Goal: Information Seeking & Learning: Learn about a topic

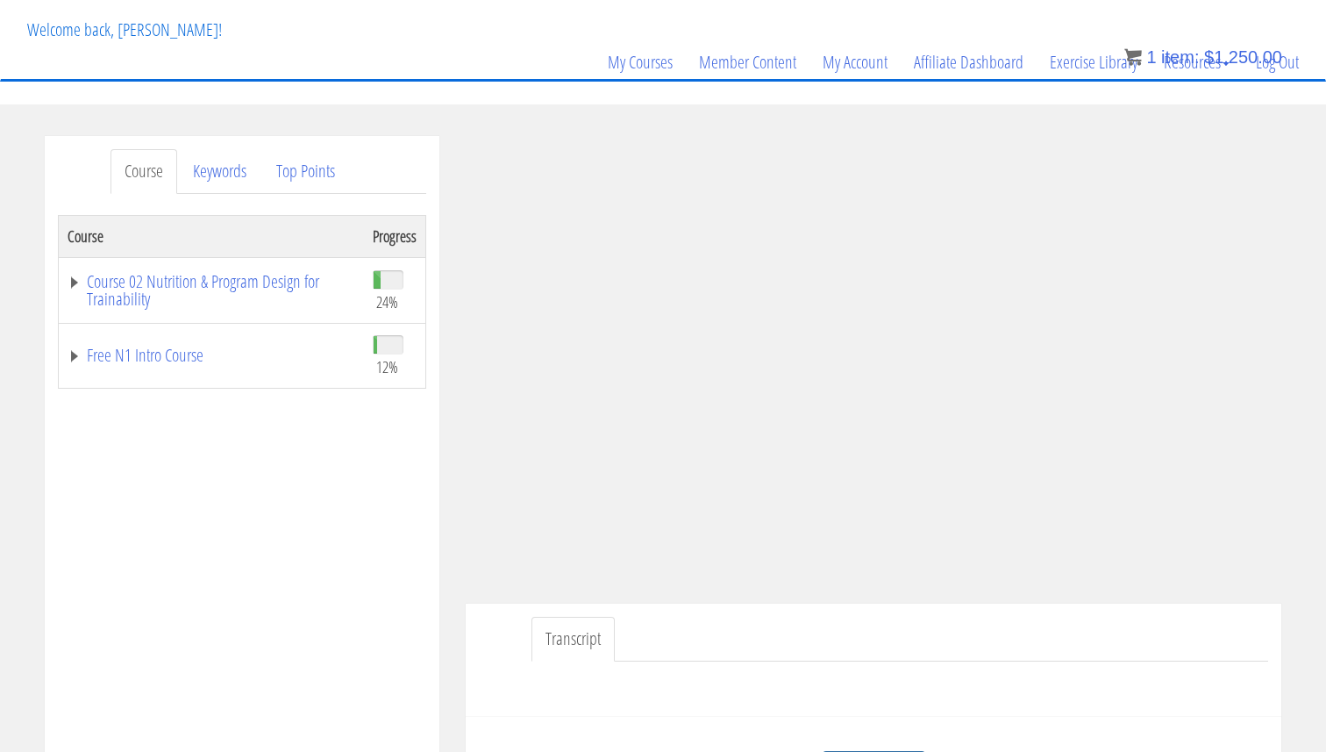
scroll to position [86, 0]
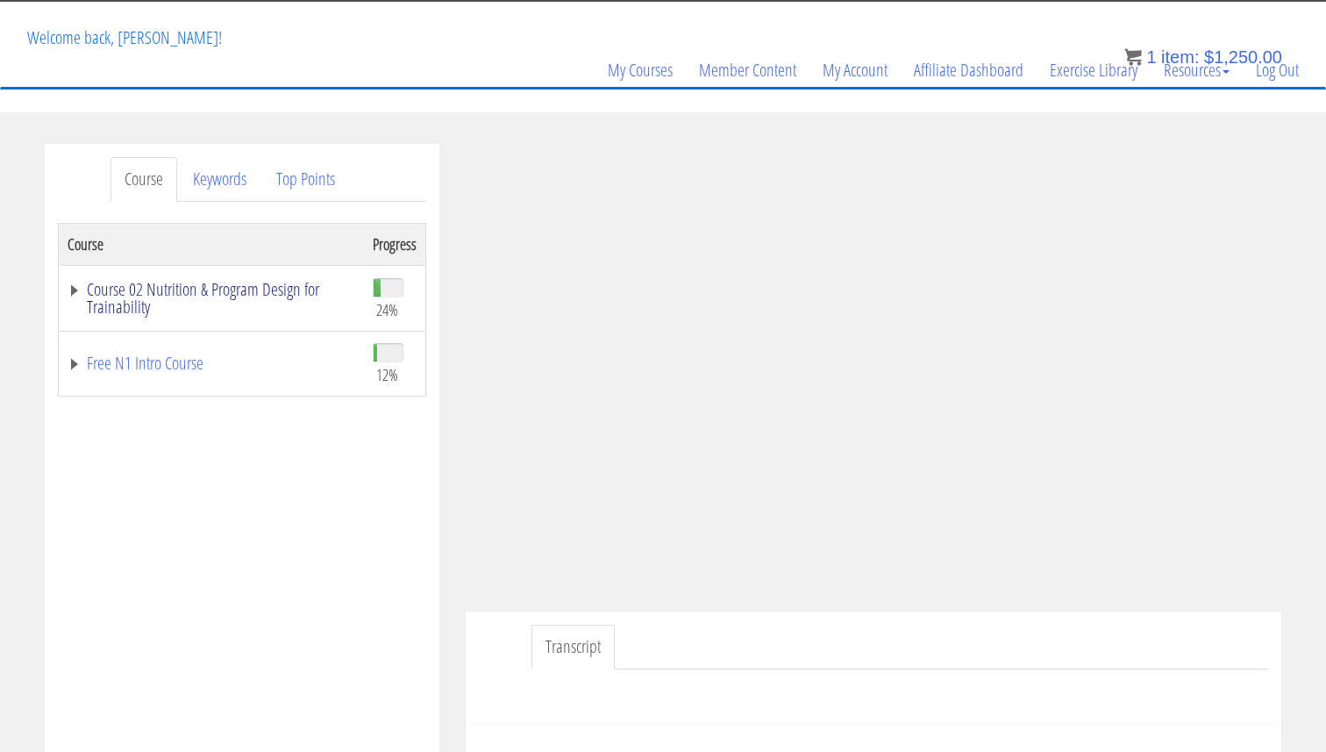
click at [287, 293] on link "Course 02 Nutrition & Program Design for Trainability" at bounding box center [212, 298] width 288 height 35
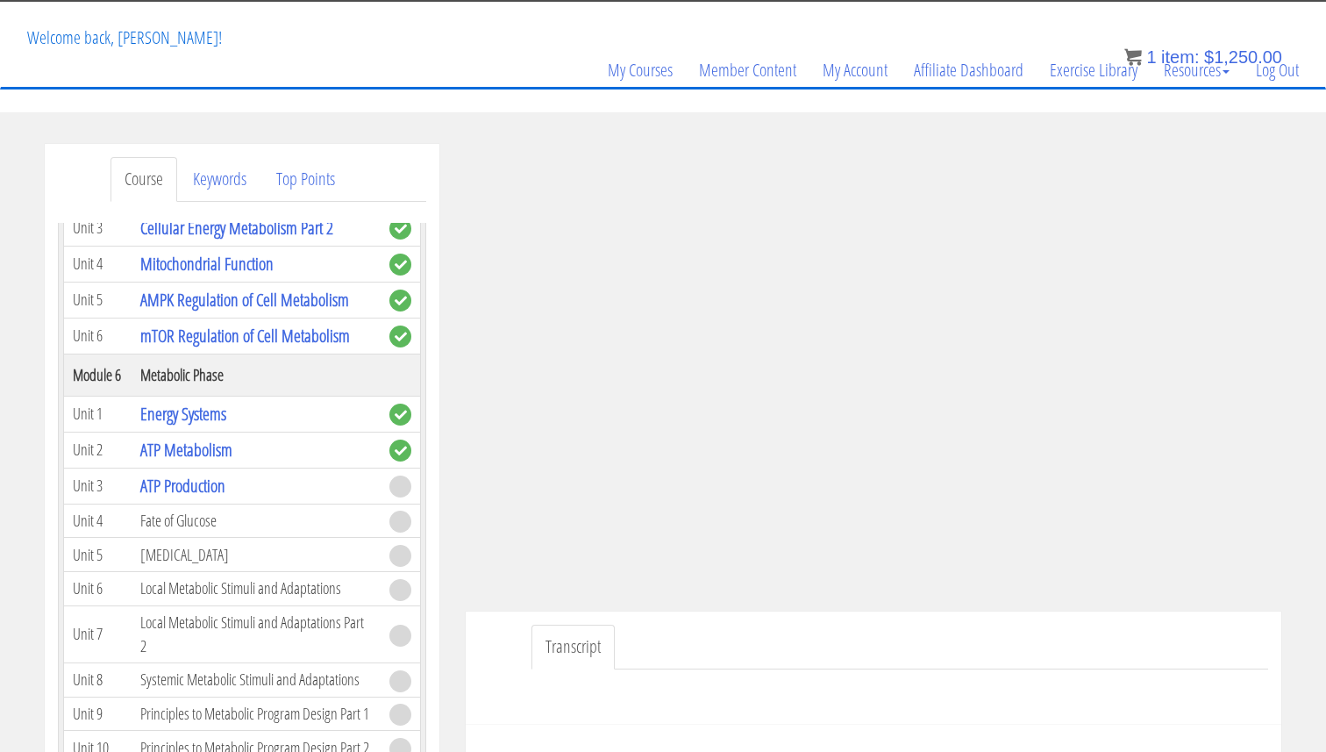
scroll to position [976, 0]
click at [197, 479] on link "ATP Production" at bounding box center [182, 484] width 85 height 24
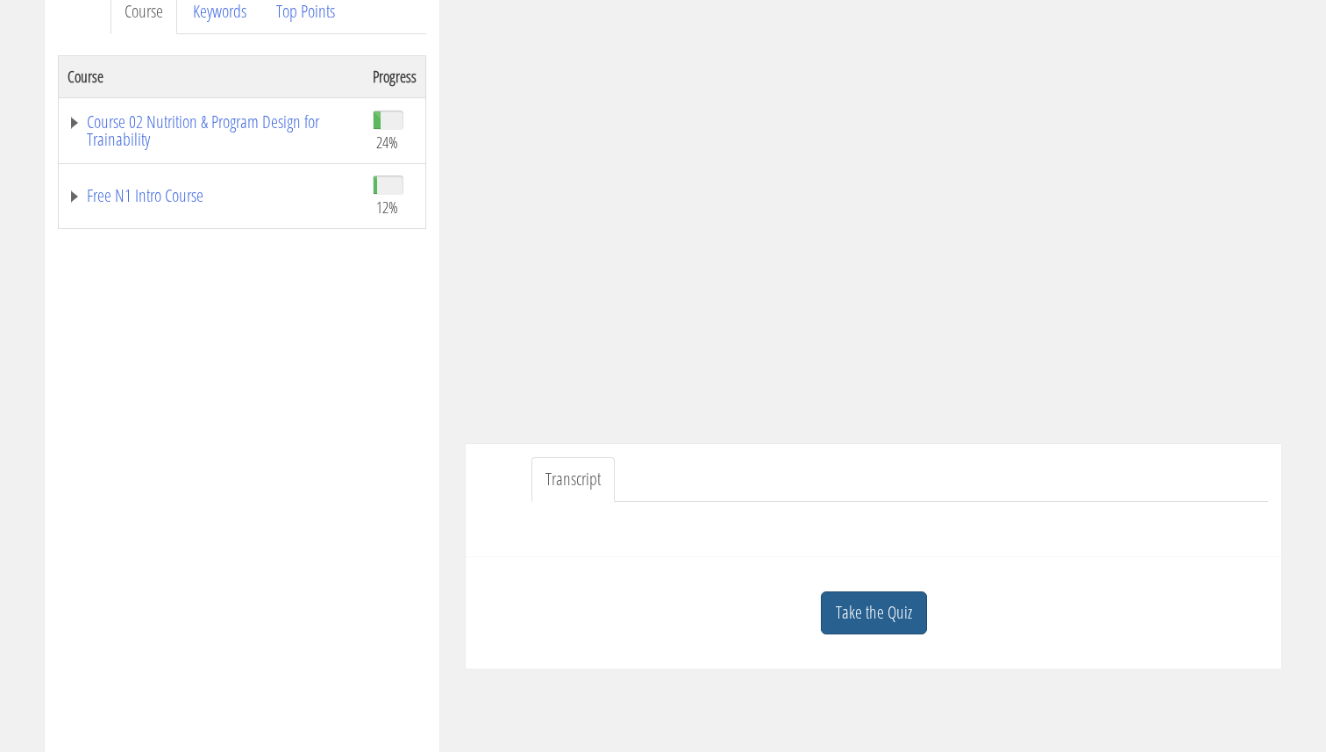
click at [867, 606] on link "Take the Quiz" at bounding box center [874, 612] width 106 height 43
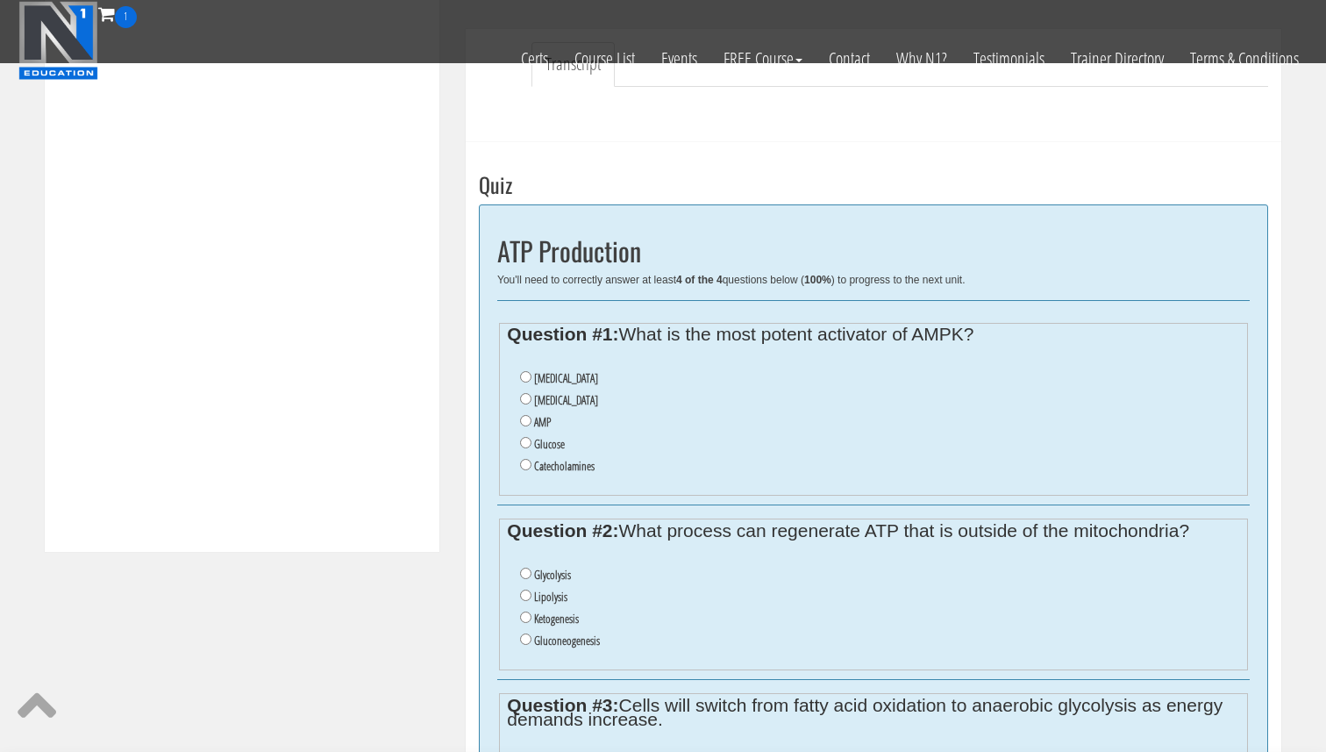
scroll to position [563, 0]
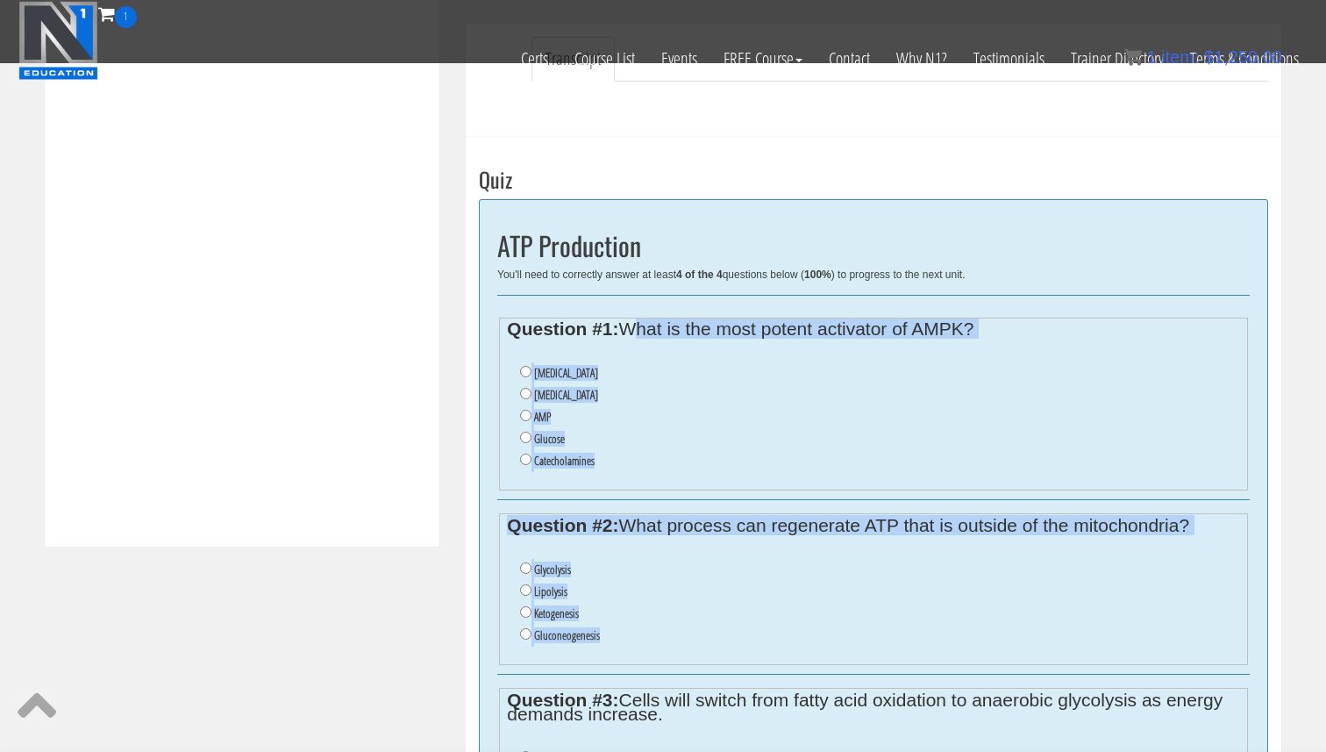
drag, startPoint x: 625, startPoint y: 328, endPoint x: 725, endPoint y: 652, distance: 338.7
click at [725, 652] on div "ATP Production You'll need to correctly answer at least 4 of the 4 questions be…" at bounding box center [873, 610] width 789 height 823
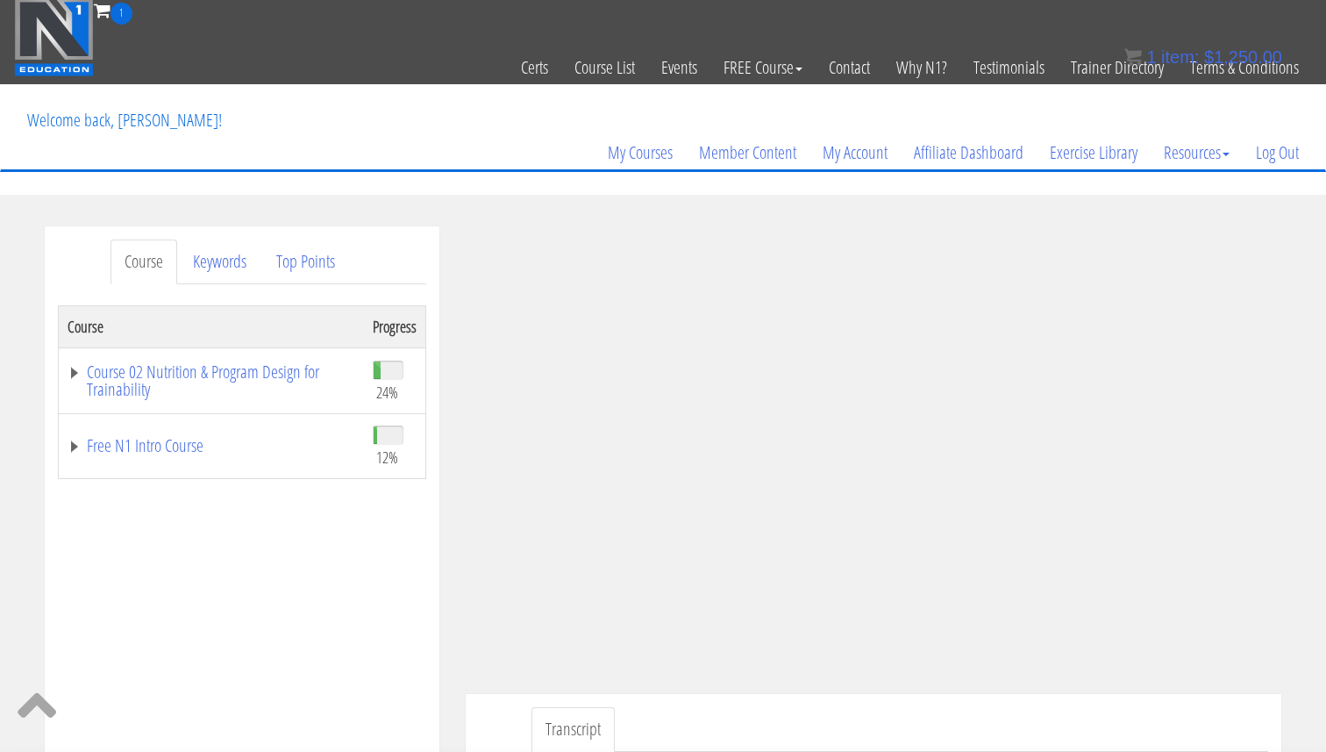
scroll to position [0, 0]
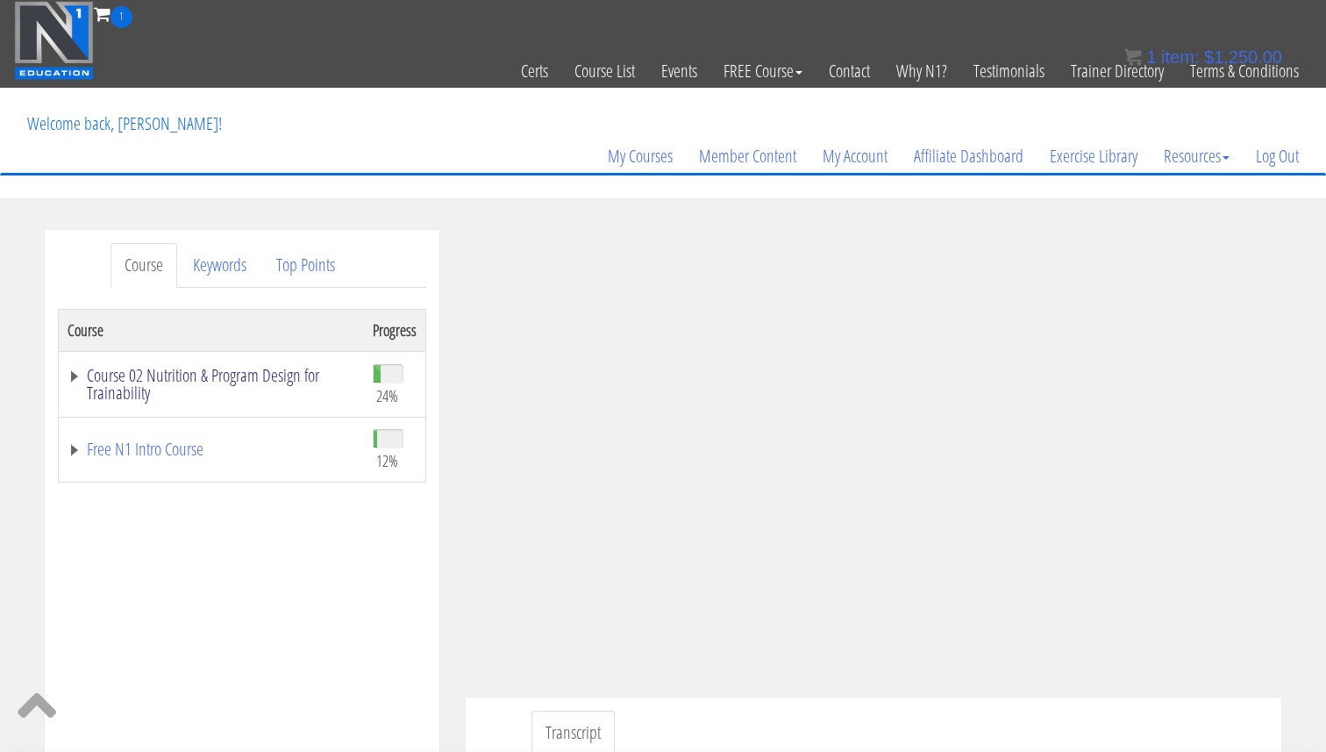
click at [253, 374] on link "Course 02 Nutrition & Program Design for Trainability" at bounding box center [212, 384] width 288 height 35
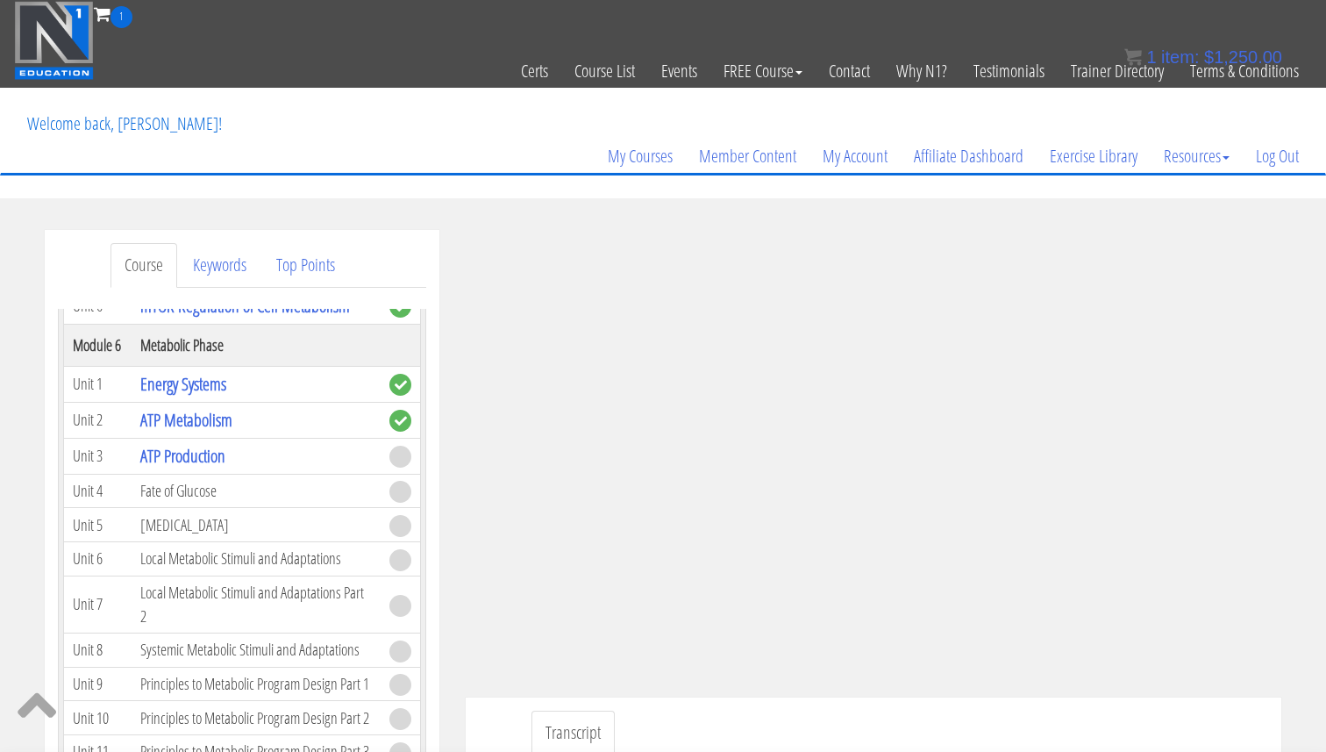
scroll to position [1089, 0]
click at [212, 458] on link "ATP Production" at bounding box center [182, 457] width 85 height 24
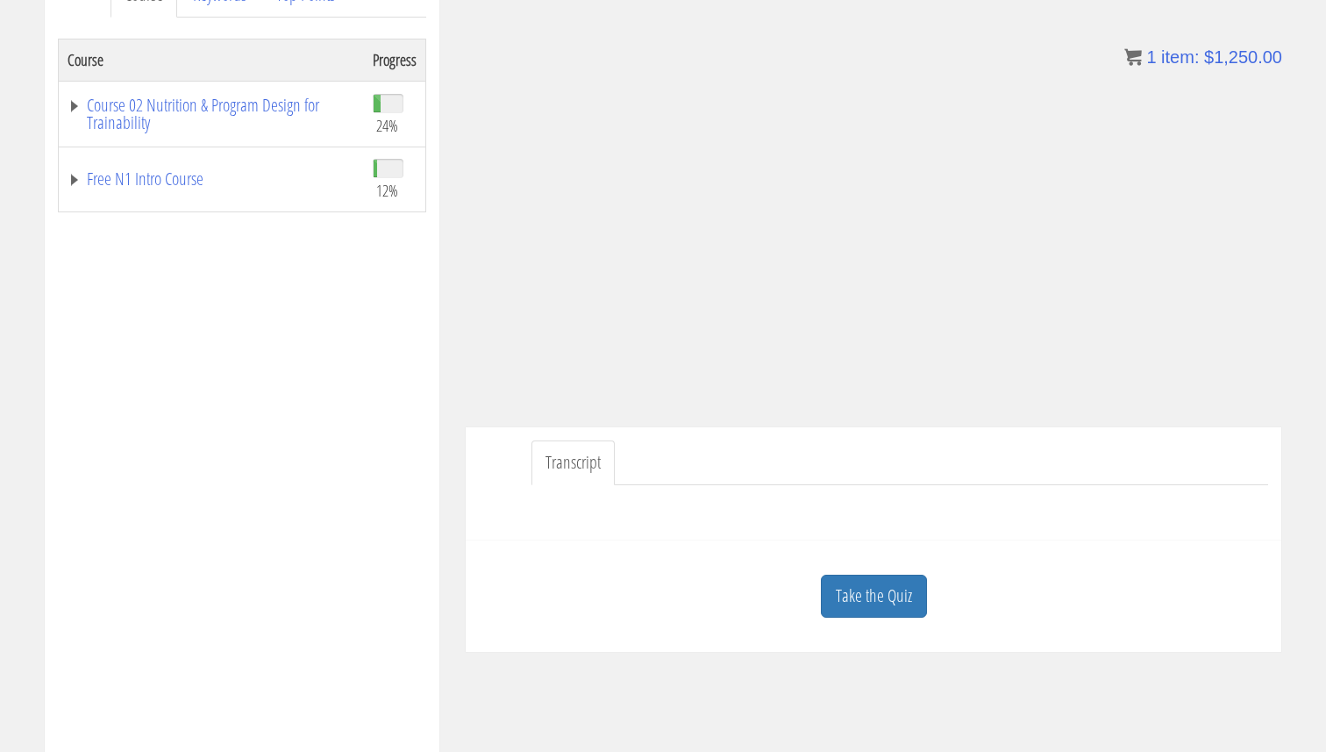
scroll to position [298, 0]
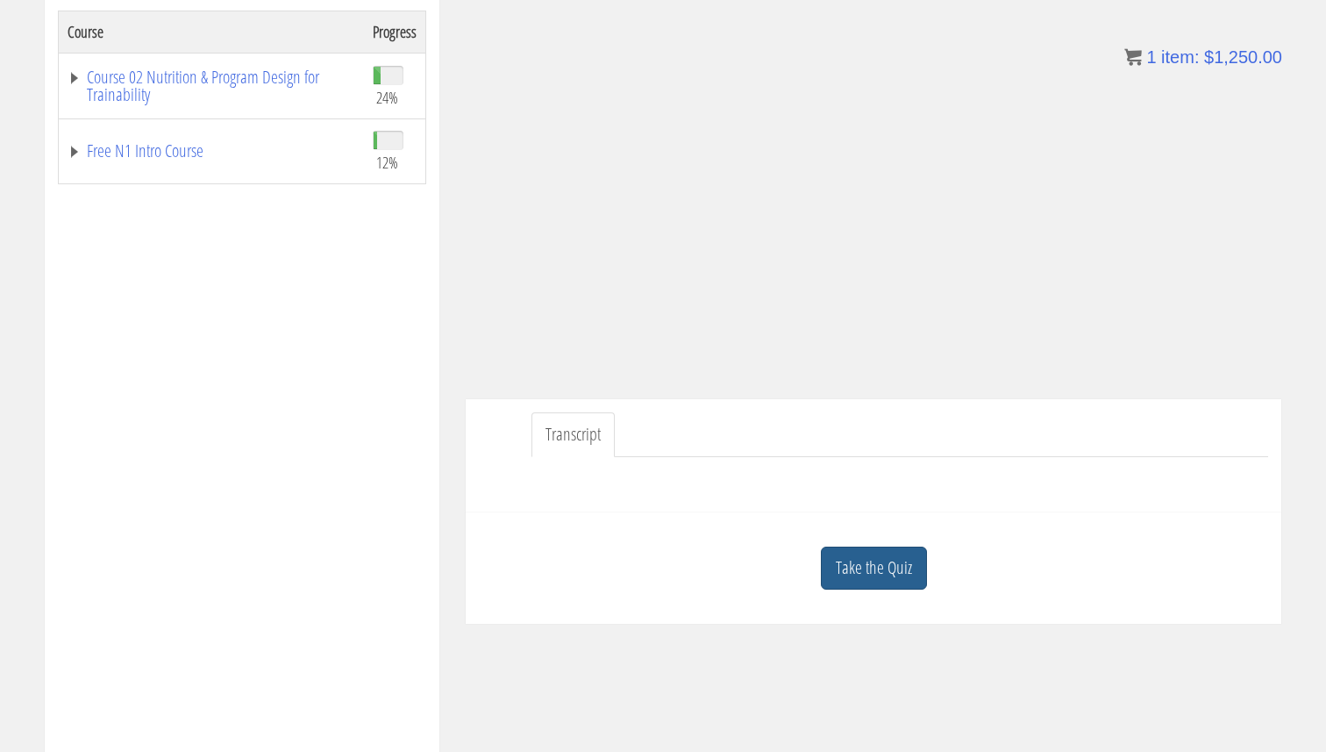
click at [872, 575] on link "Take the Quiz" at bounding box center [874, 567] width 106 height 43
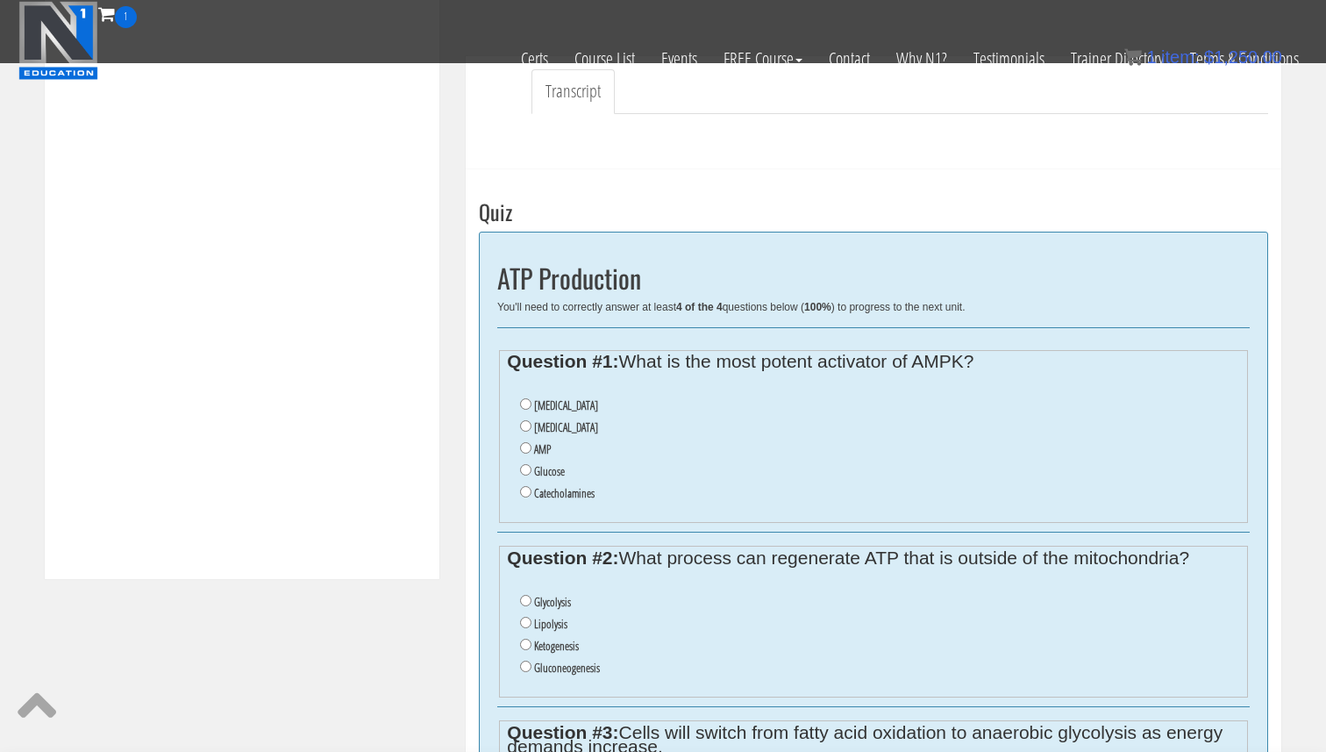
scroll to position [576, 0]
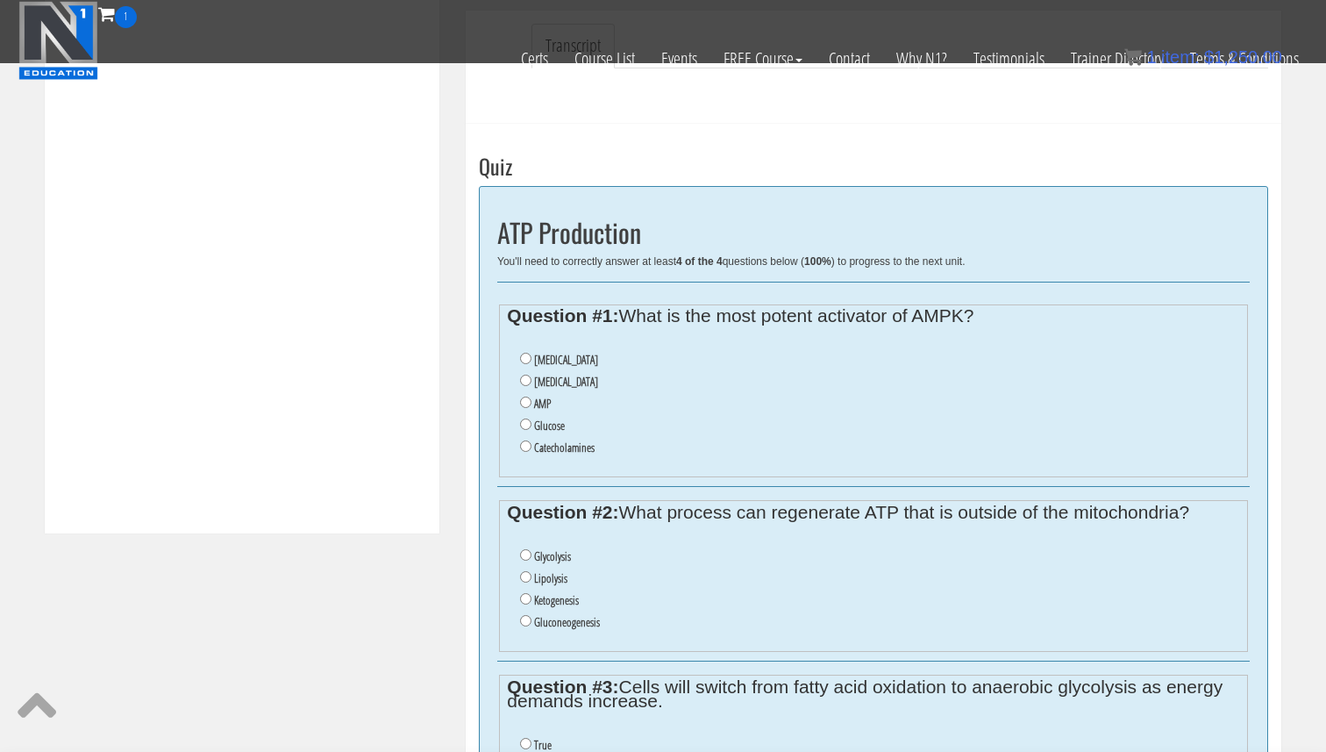
click at [511, 403] on ul "Insulin Cortisol AMP Glucose Catecholamines" at bounding box center [873, 403] width 732 height 127
click at [524, 400] on input "AMP" at bounding box center [525, 401] width 11 height 11
radio input "true"
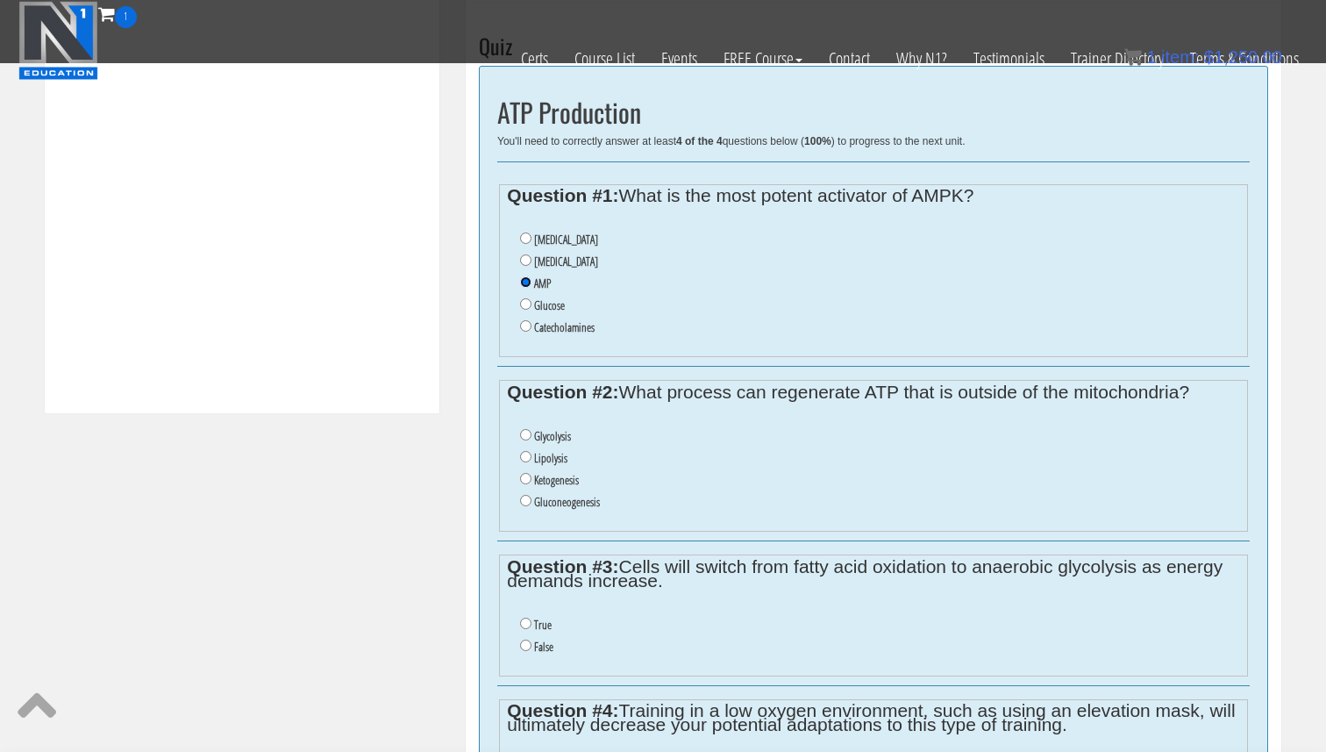
scroll to position [698, 0]
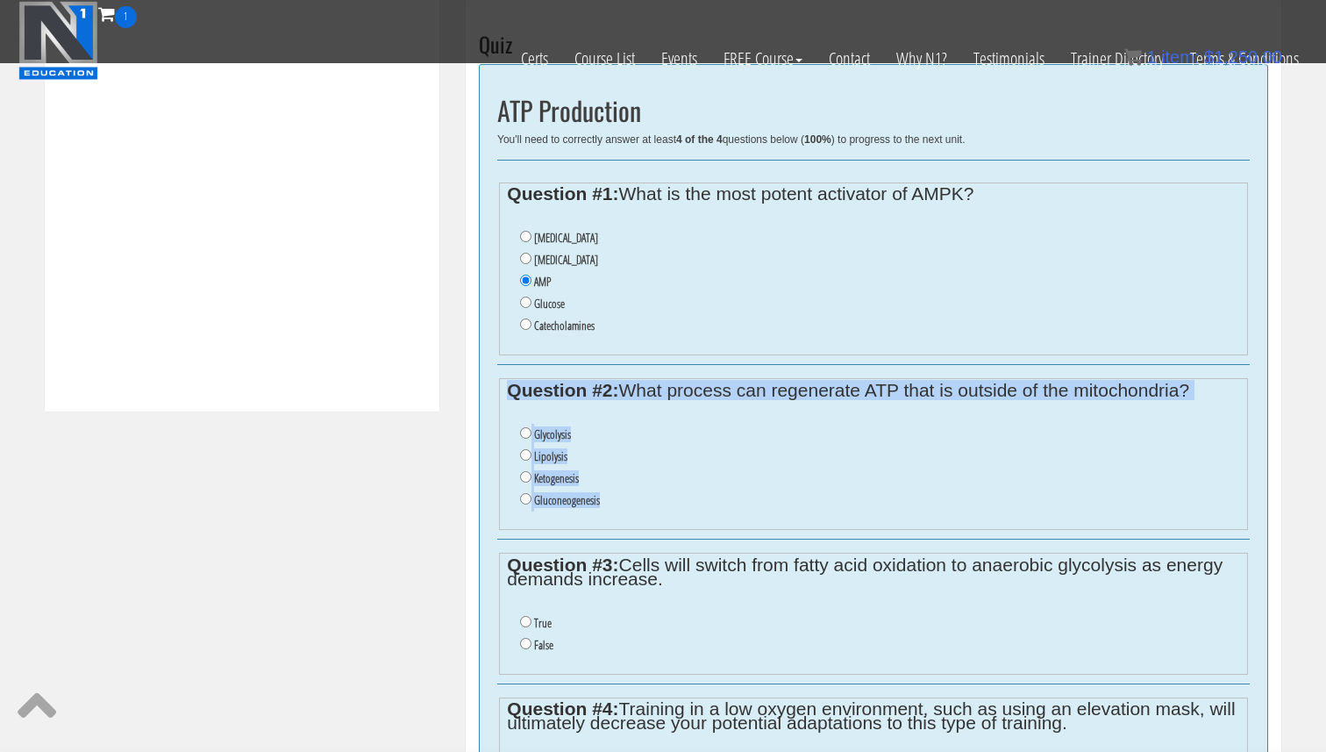
drag, startPoint x: 625, startPoint y: 506, endPoint x: 494, endPoint y: 361, distance: 195.6
click at [494, 361] on div "ATP Production You'll need to correctly answer at least 4 of the 4 questions be…" at bounding box center [873, 475] width 789 height 823
copy div "Question #2: What process can regenerate ATP that is outside of the mitochondri…"
click at [539, 429] on label "Glycolysis" at bounding box center [552, 434] width 37 height 14
click at [531, 429] on input "Glycolysis" at bounding box center [525, 432] width 11 height 11
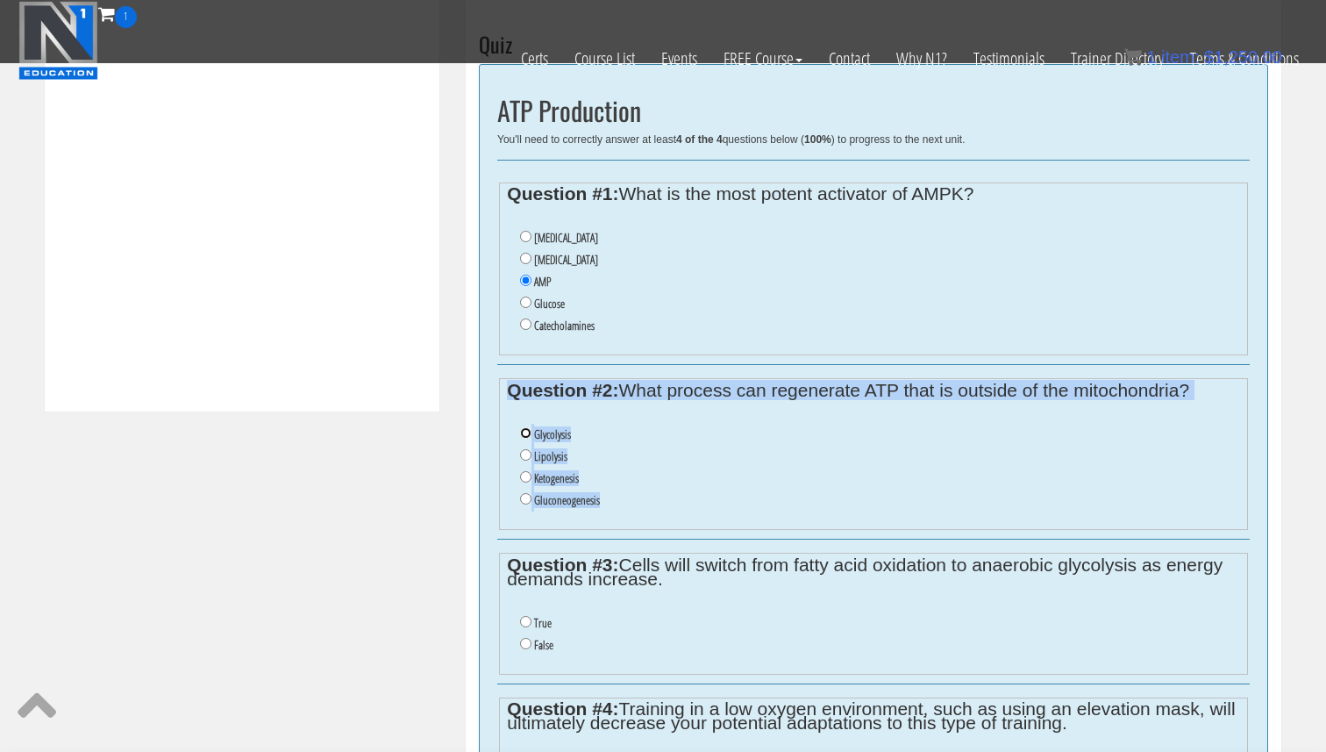
radio input "true"
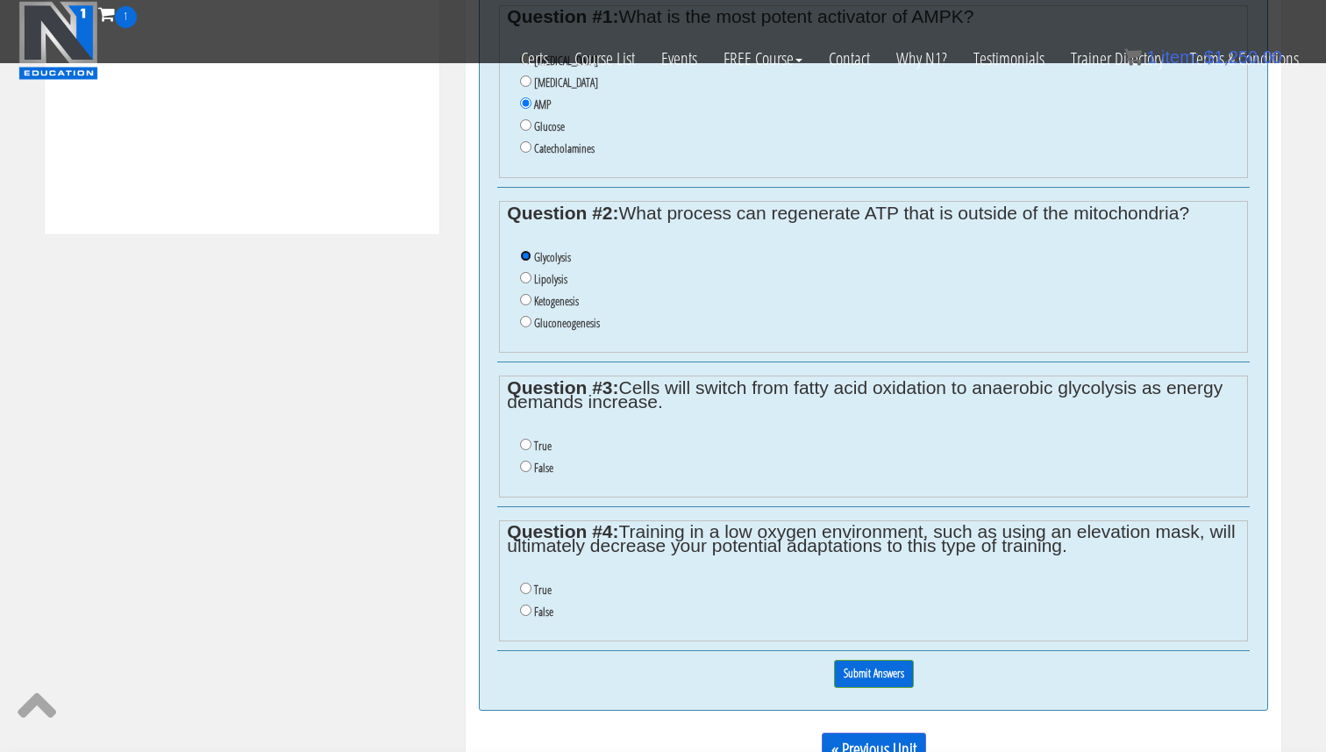
scroll to position [877, 0]
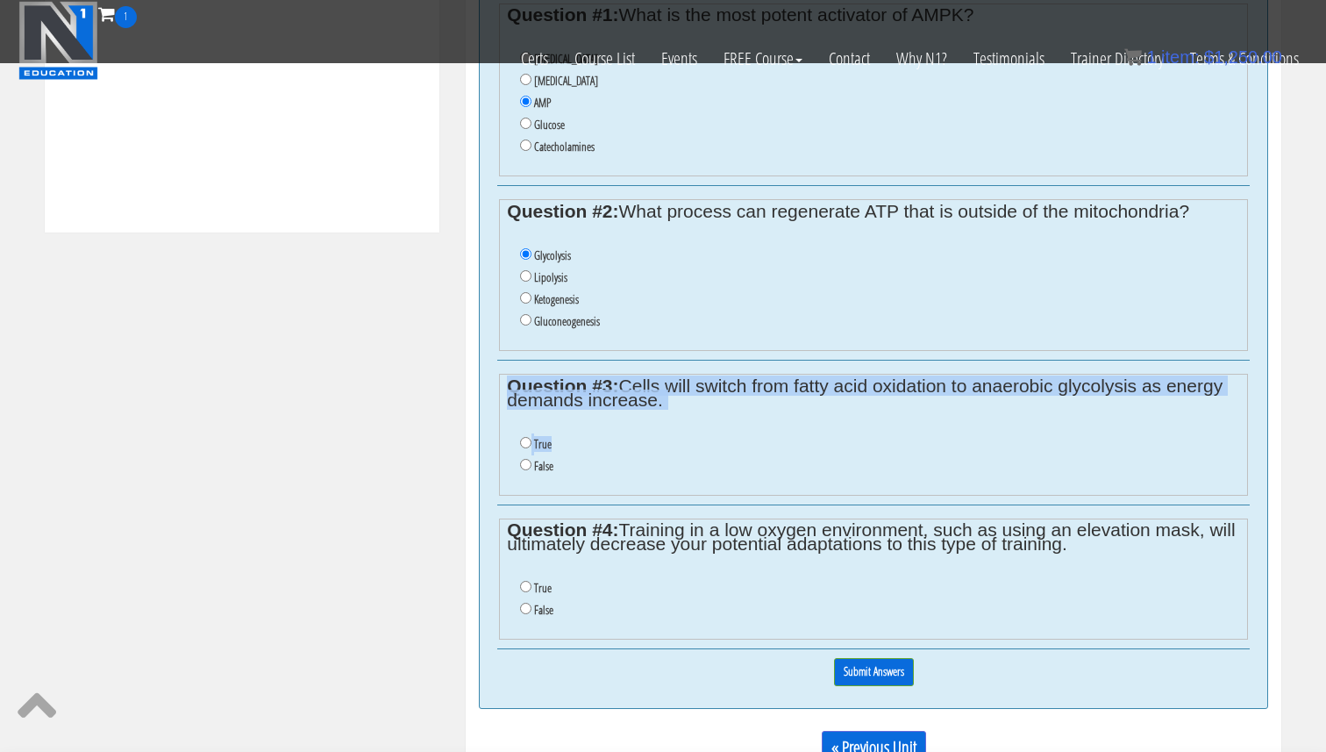
drag, startPoint x: 611, startPoint y: 451, endPoint x: 520, endPoint y: 371, distance: 121.2
click at [520, 371] on div "Question #3: Cells will switch from fatty acid oxidation to anaerobic glycolysi…" at bounding box center [873, 432] width 753 height 145
copy fieldset "Question #3: Cells will switch from fatty acid oxidation to anaerobic glycolysi…"
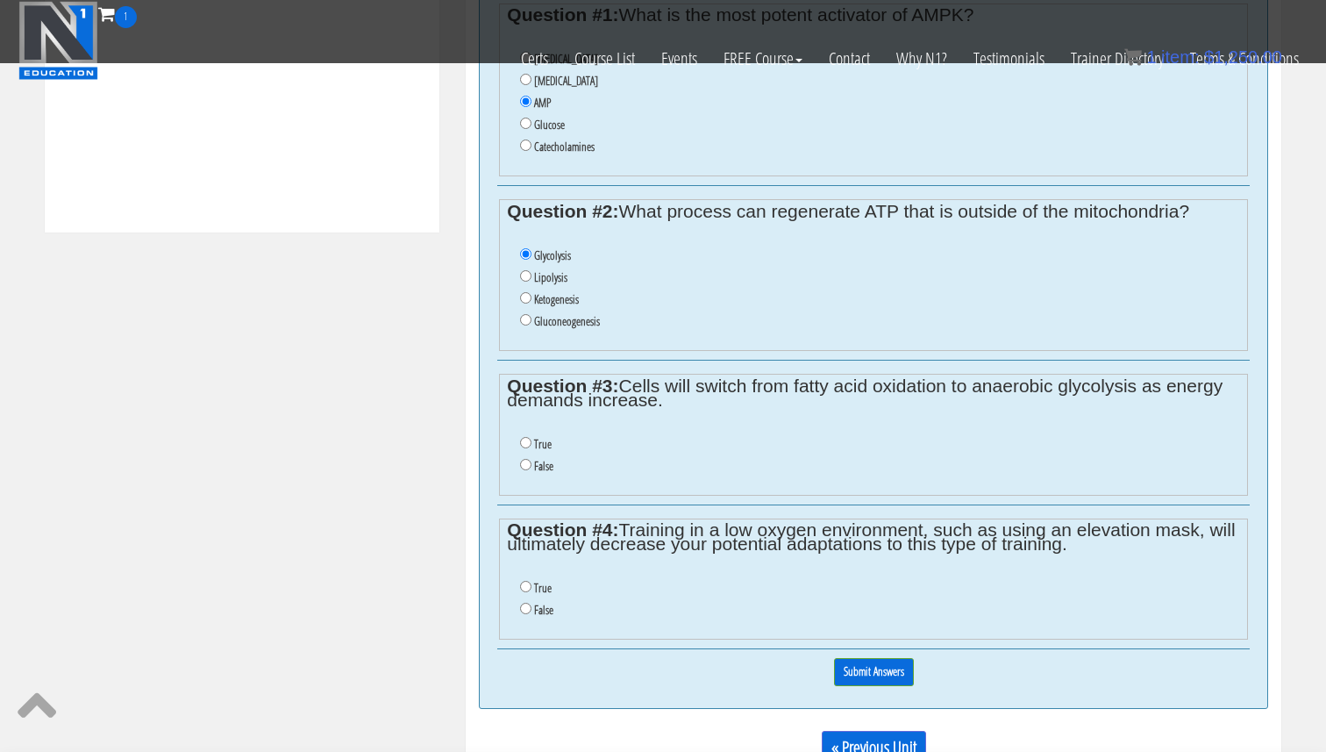
click at [517, 440] on ul "True False" at bounding box center [873, 454] width 732 height 61
click at [519, 440] on ul "True False" at bounding box center [873, 454] width 732 height 61
click at [524, 440] on input "True" at bounding box center [525, 442] width 11 height 11
radio input "true"
click at [528, 588] on input "True" at bounding box center [525, 586] width 11 height 11
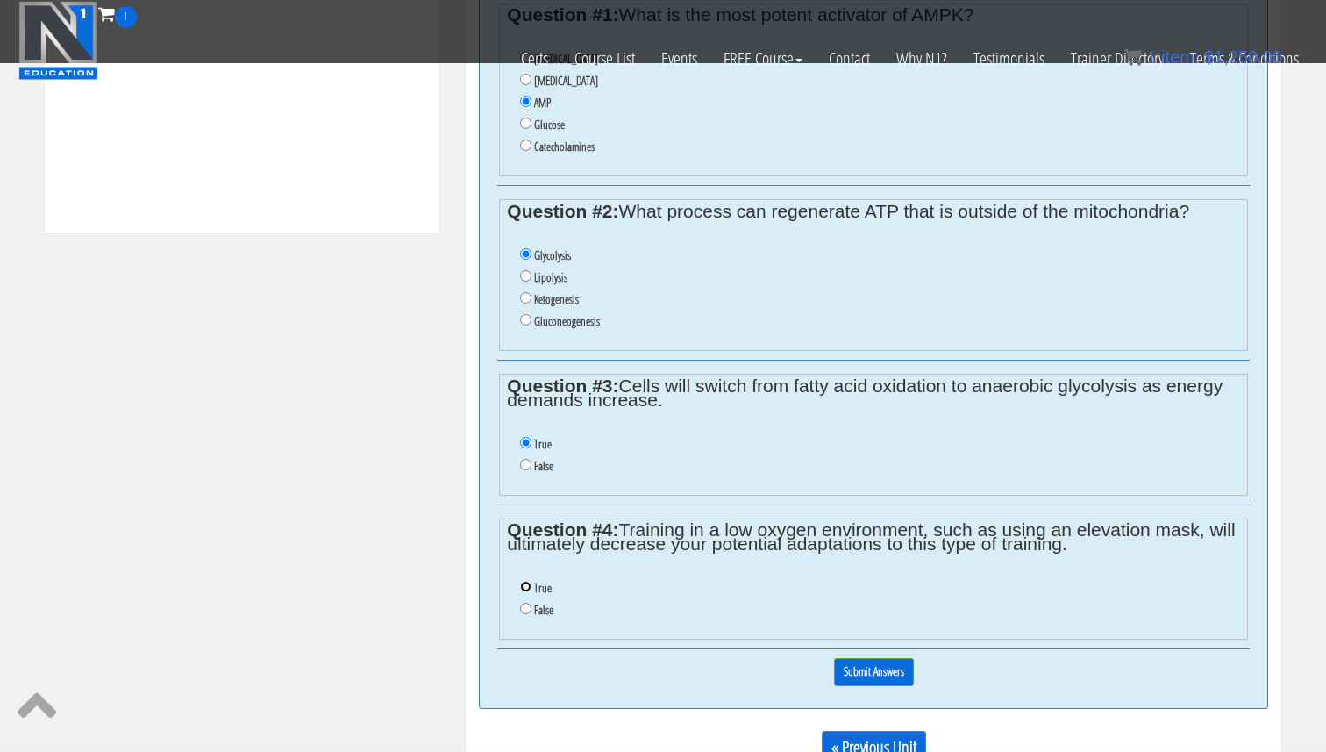
radio input "true"
click at [895, 666] on input "Submit Answers" at bounding box center [874, 671] width 80 height 27
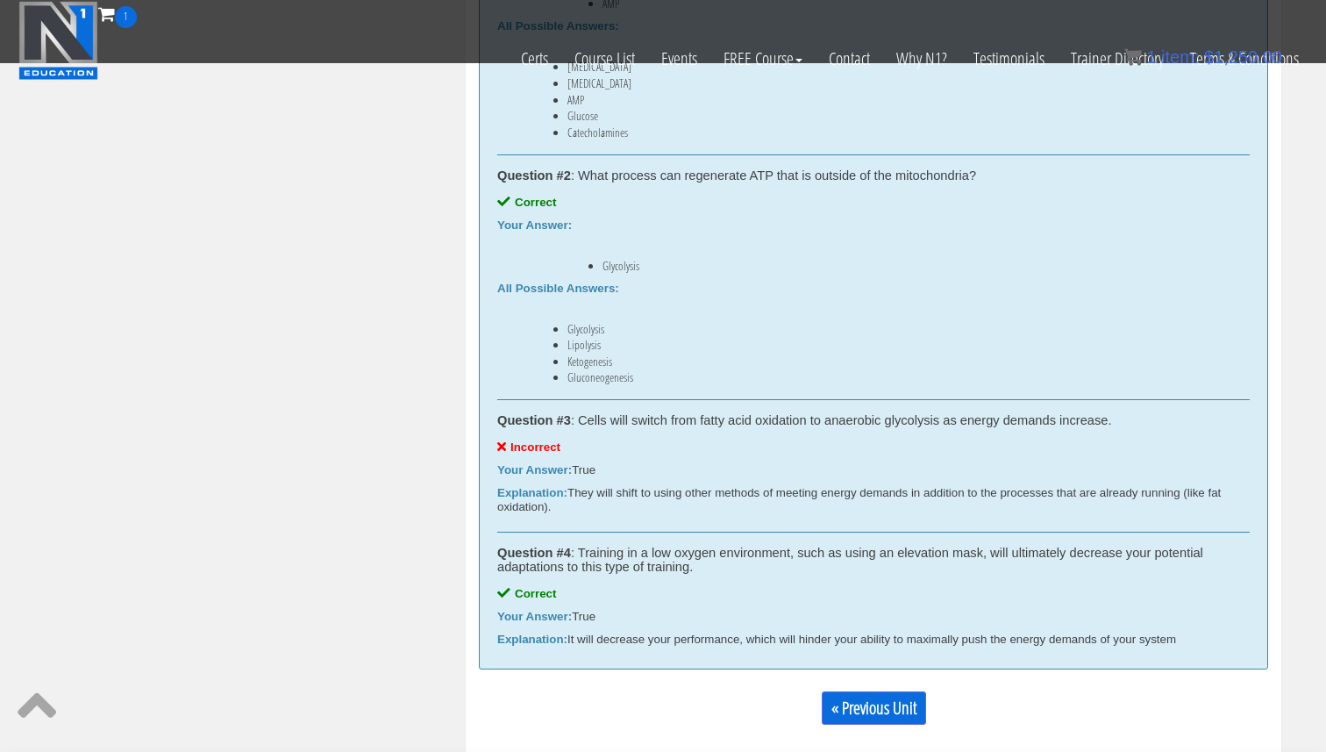
scroll to position [1146, 0]
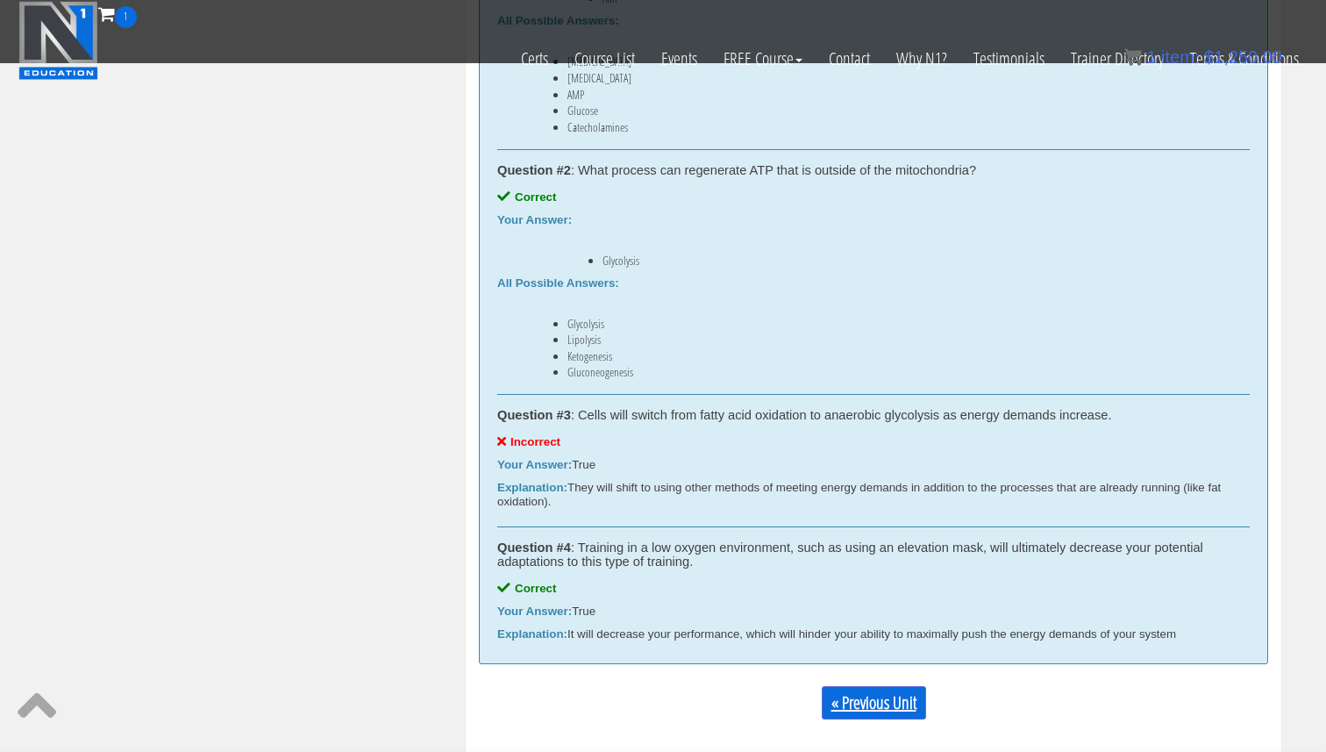
click at [860, 707] on link "« Previous Unit" at bounding box center [874, 702] width 104 height 33
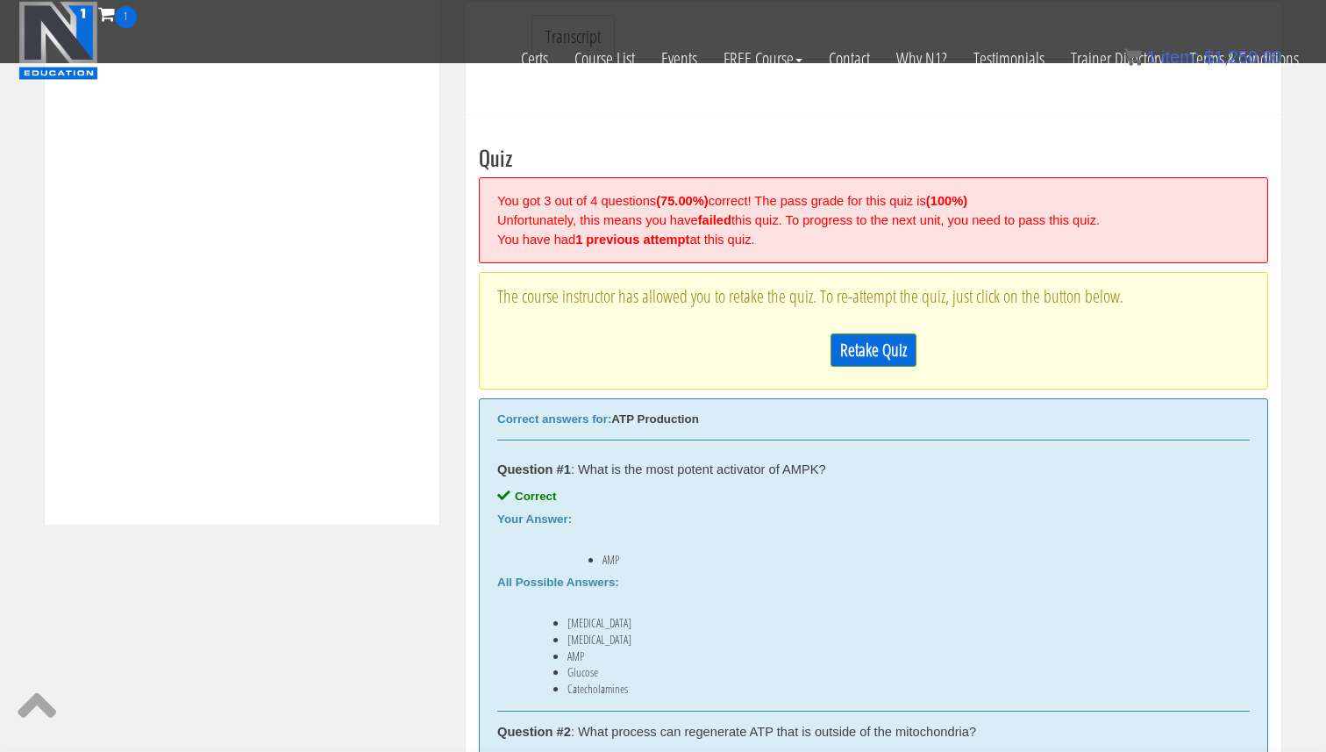
scroll to position [579, 0]
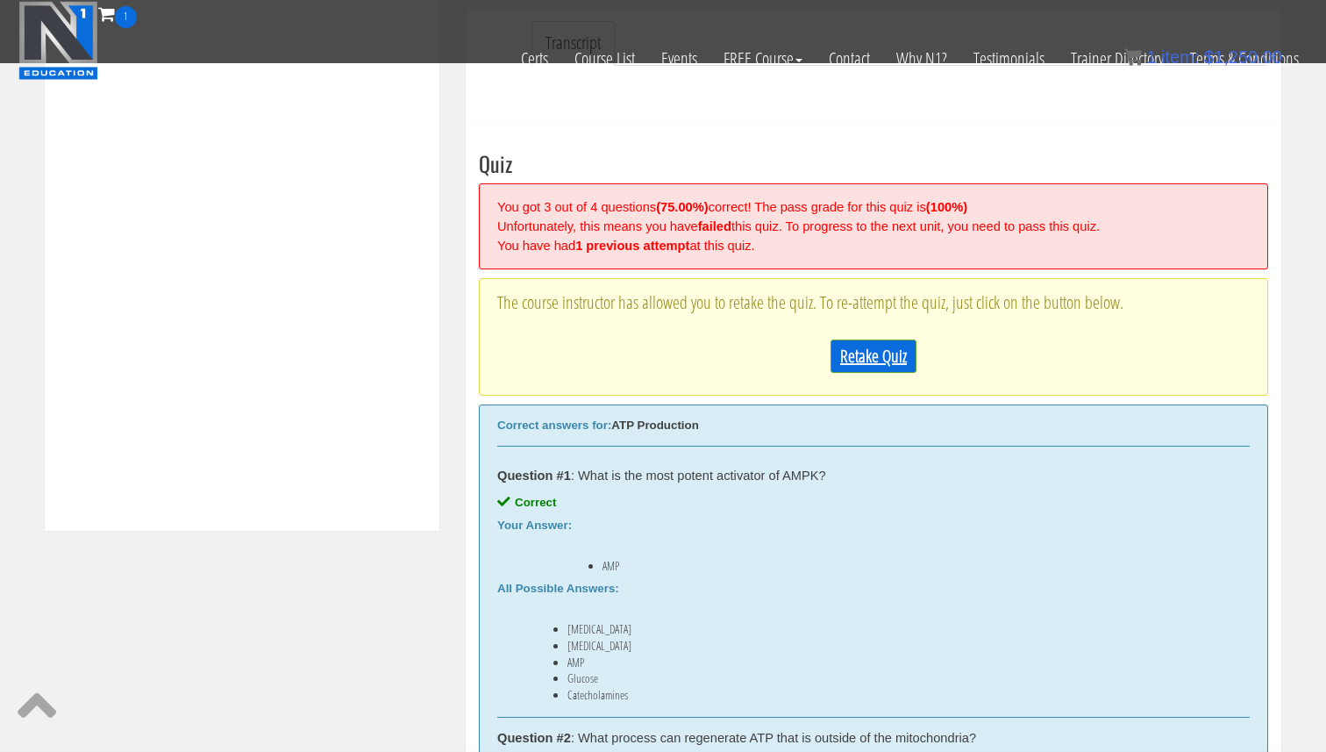
click at [864, 359] on link "Retake Quiz" at bounding box center [874, 355] width 86 height 33
click at [864, 359] on div "Retake Quiz" at bounding box center [873, 356] width 753 height 50
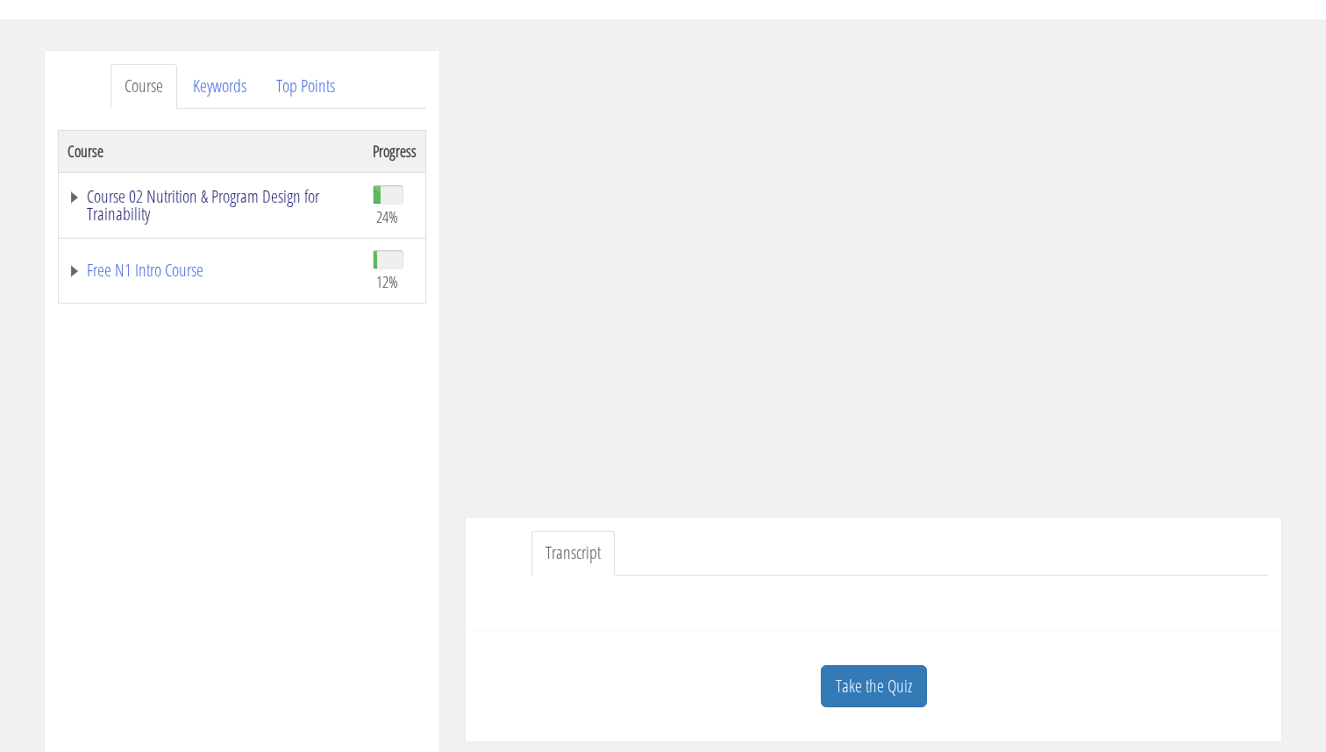
scroll to position [180, 0]
click at [216, 189] on link "Course 02 Nutrition & Program Design for Trainability" at bounding box center [212, 204] width 288 height 35
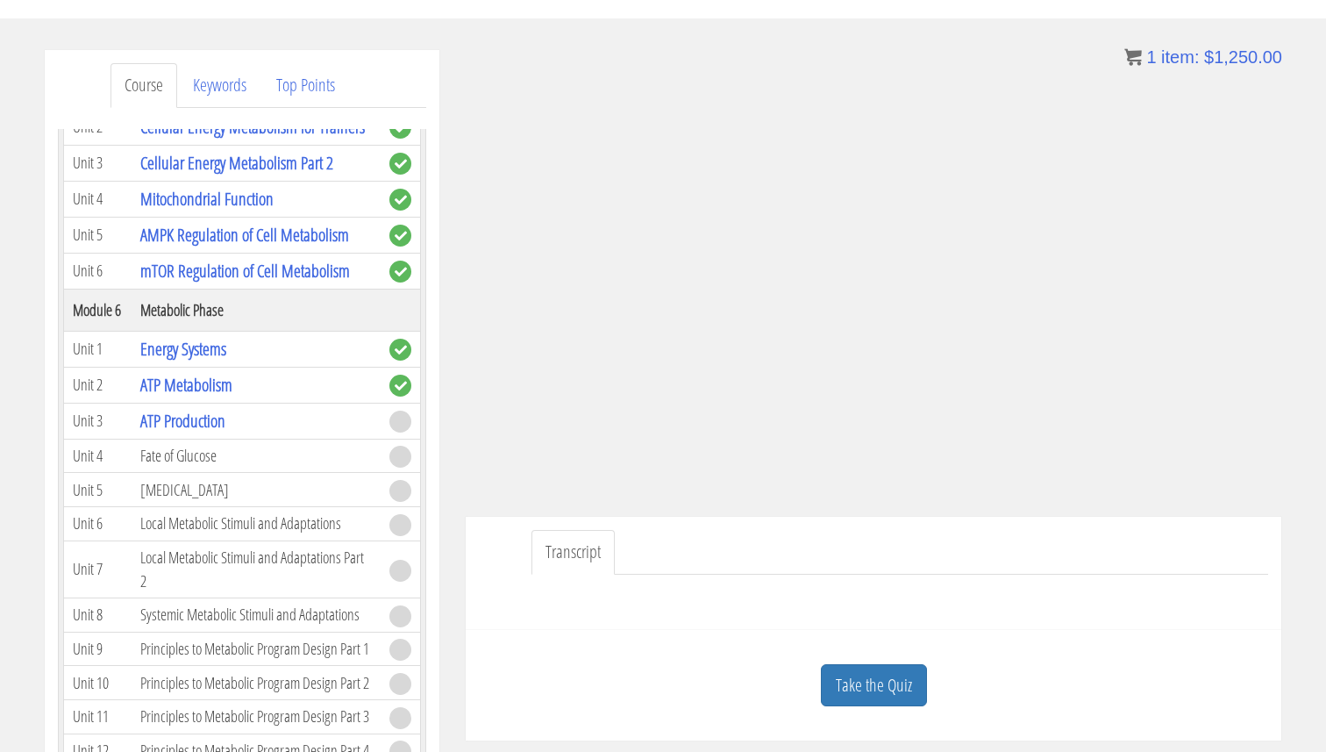
scroll to position [946, 0]
click at [214, 424] on link "ATP Production" at bounding box center [182, 420] width 85 height 24
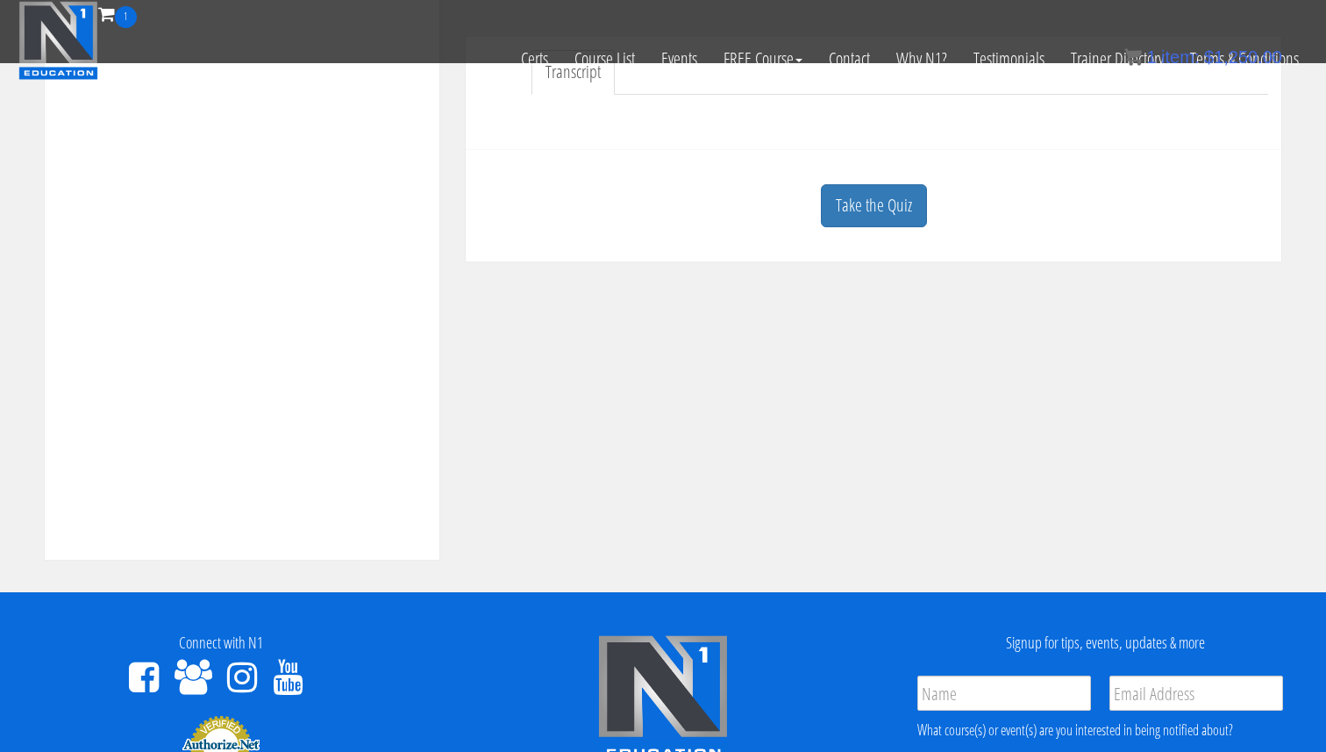
scroll to position [578, 0]
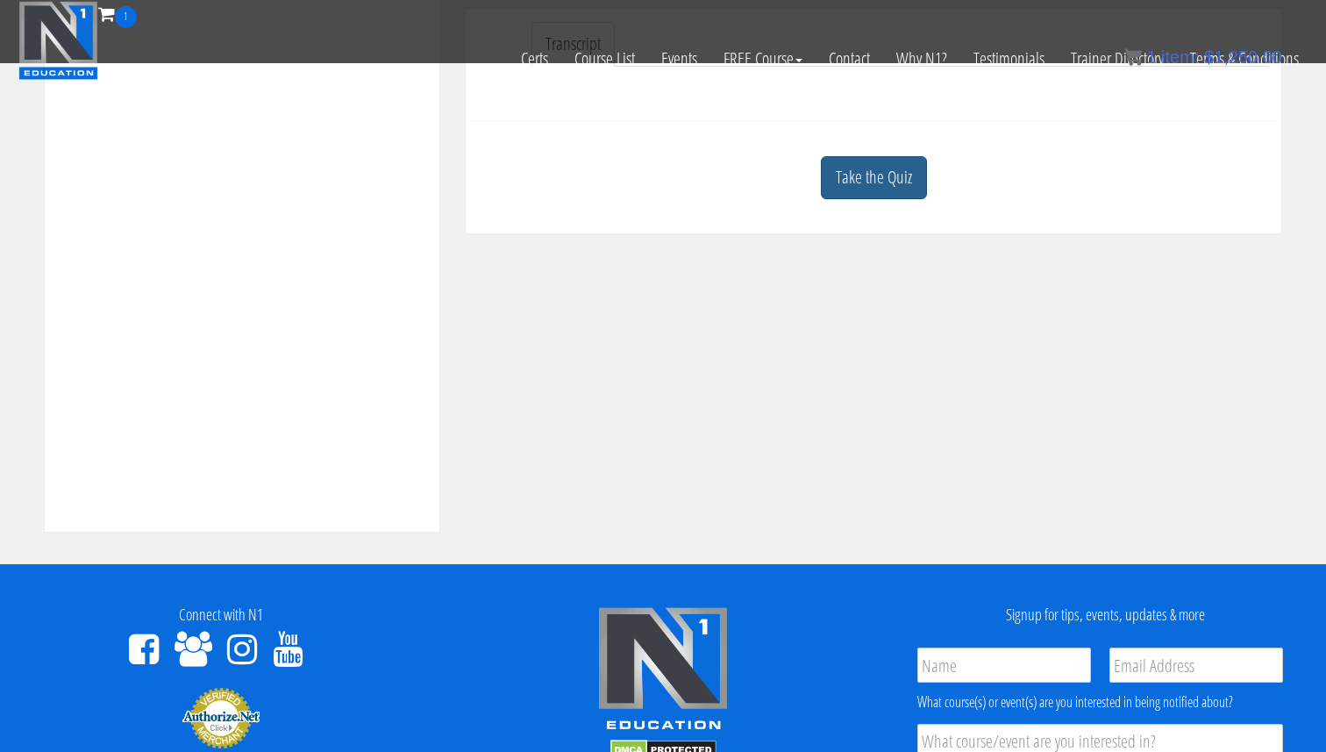
click at [863, 175] on link "Take the Quiz" at bounding box center [874, 177] width 106 height 43
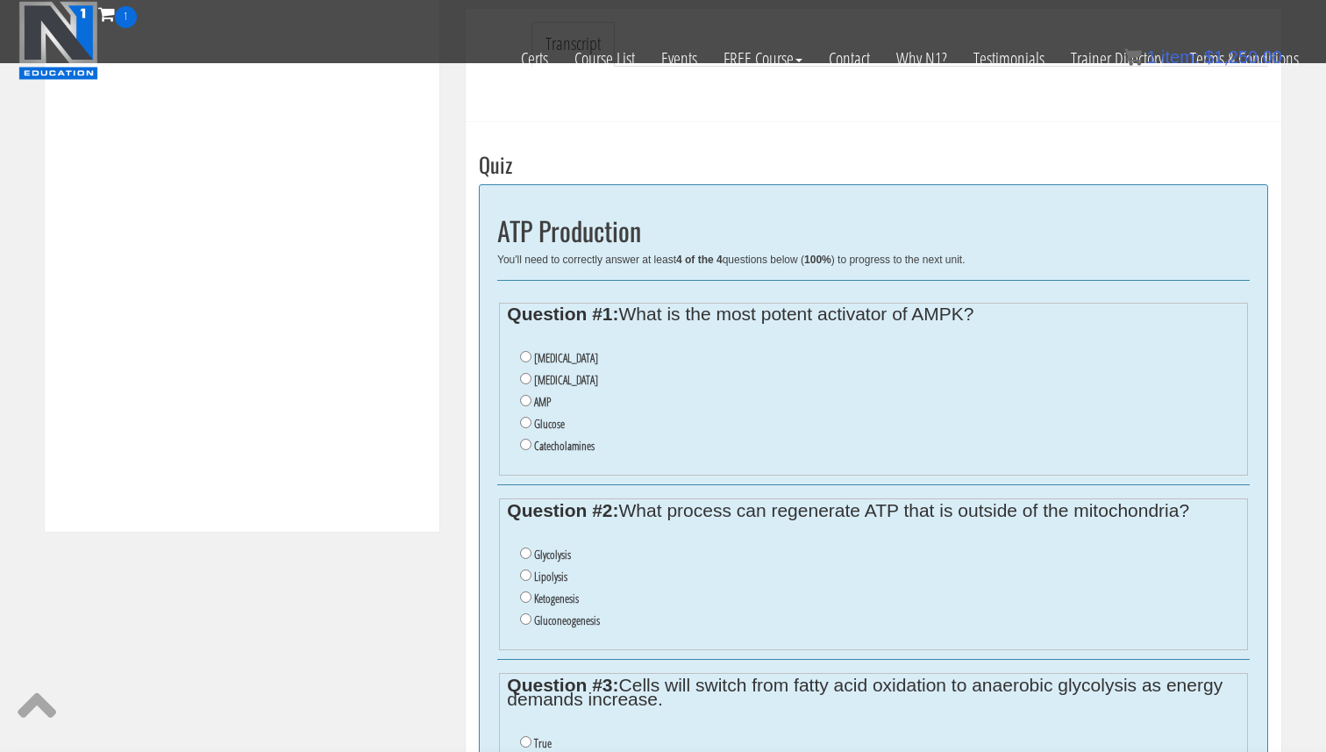
click at [537, 406] on label "AMP" at bounding box center [542, 402] width 17 height 14
click at [531, 406] on input "AMP" at bounding box center [525, 400] width 11 height 11
radio input "true"
click at [559, 553] on label "Glycolysis" at bounding box center [552, 554] width 37 height 14
click at [531, 553] on input "Glycolysis" at bounding box center [525, 552] width 11 height 11
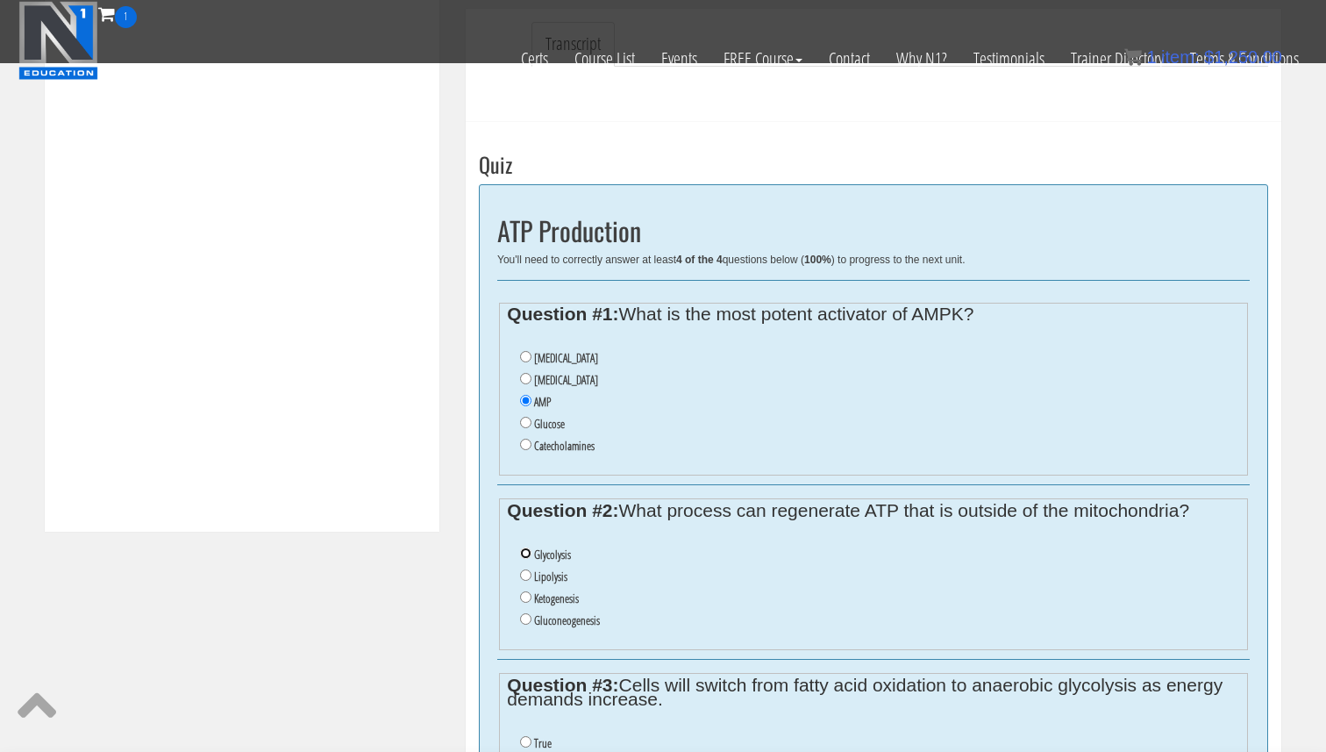
radio input "true"
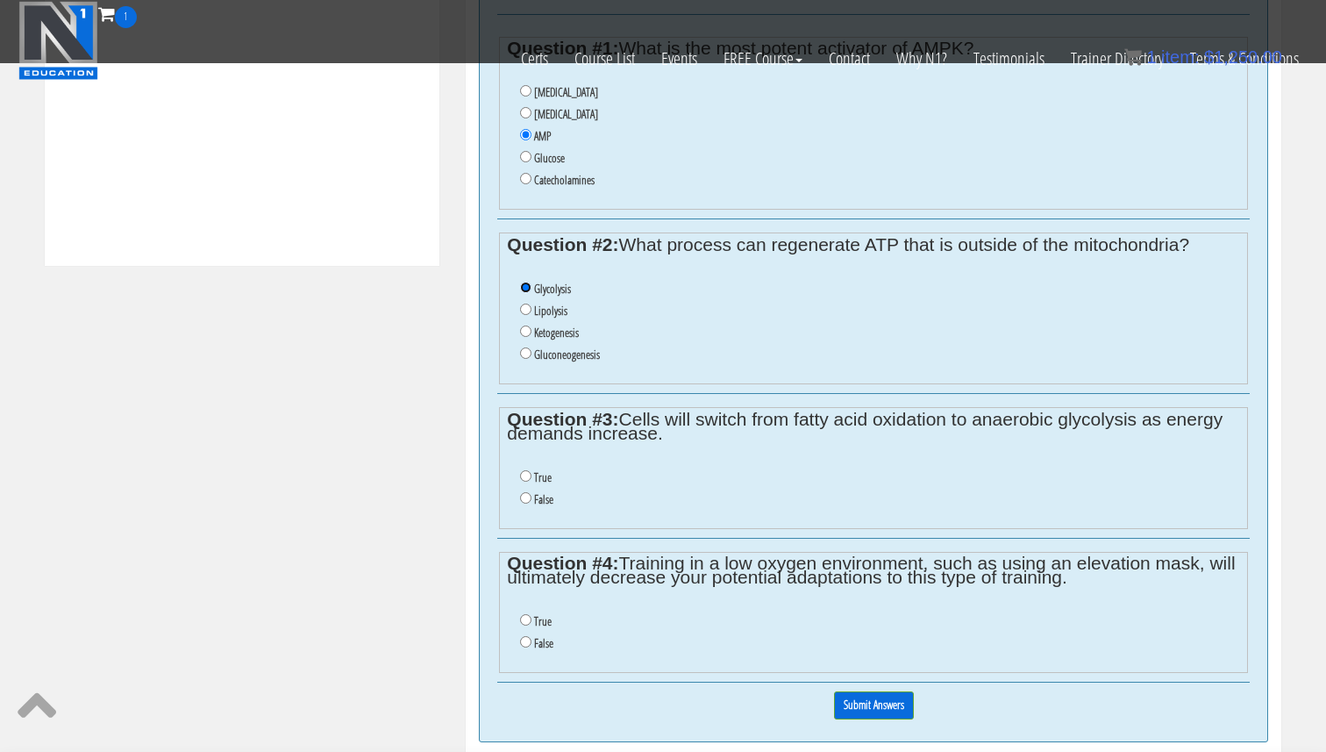
scroll to position [847, 0]
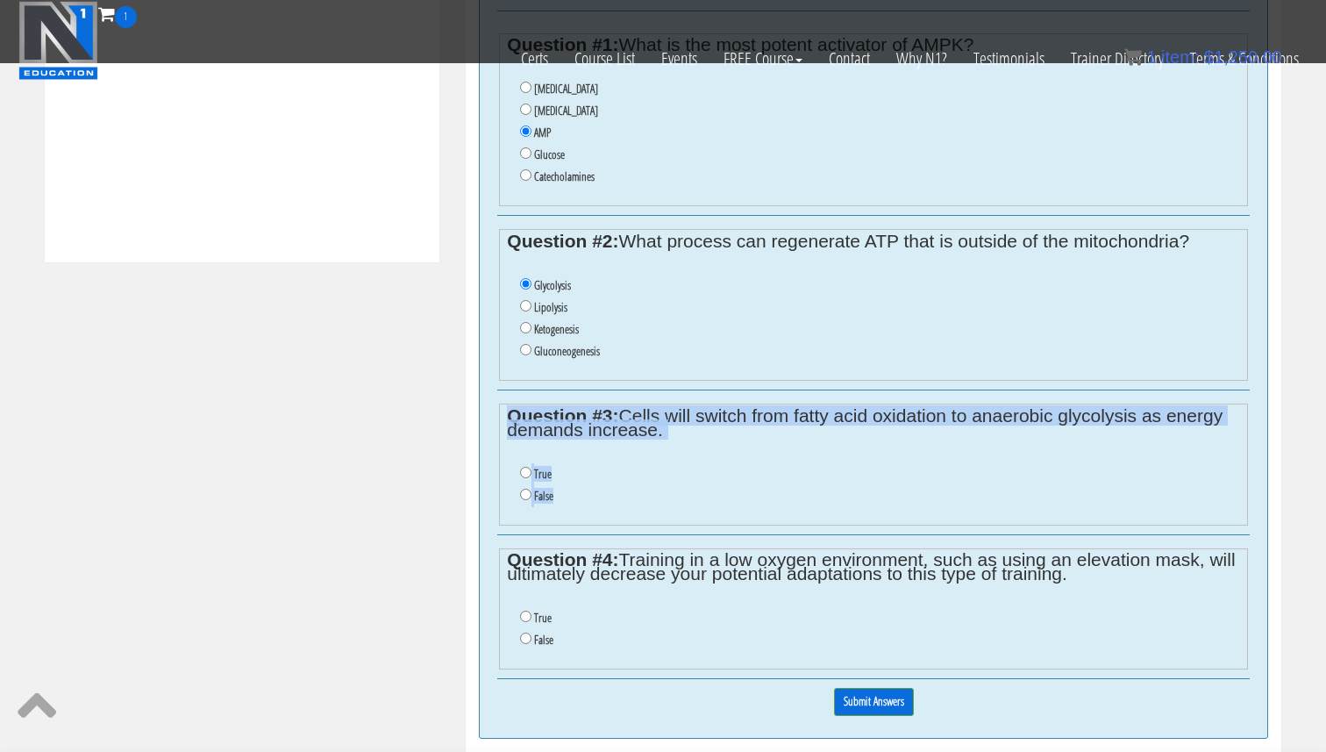
drag, startPoint x: 581, startPoint y: 491, endPoint x: 496, endPoint y: 415, distance: 113.6
click at [496, 415] on div "ATP Production You'll need to correctly answer at least 4 of the 4 questions be…" at bounding box center [873, 326] width 789 height 823
copy fieldset "Question #3: Cells will switch from fatty acid oxidation to anaerobic glycolysi…"
click at [523, 470] on input "True" at bounding box center [525, 472] width 11 height 11
radio input "true"
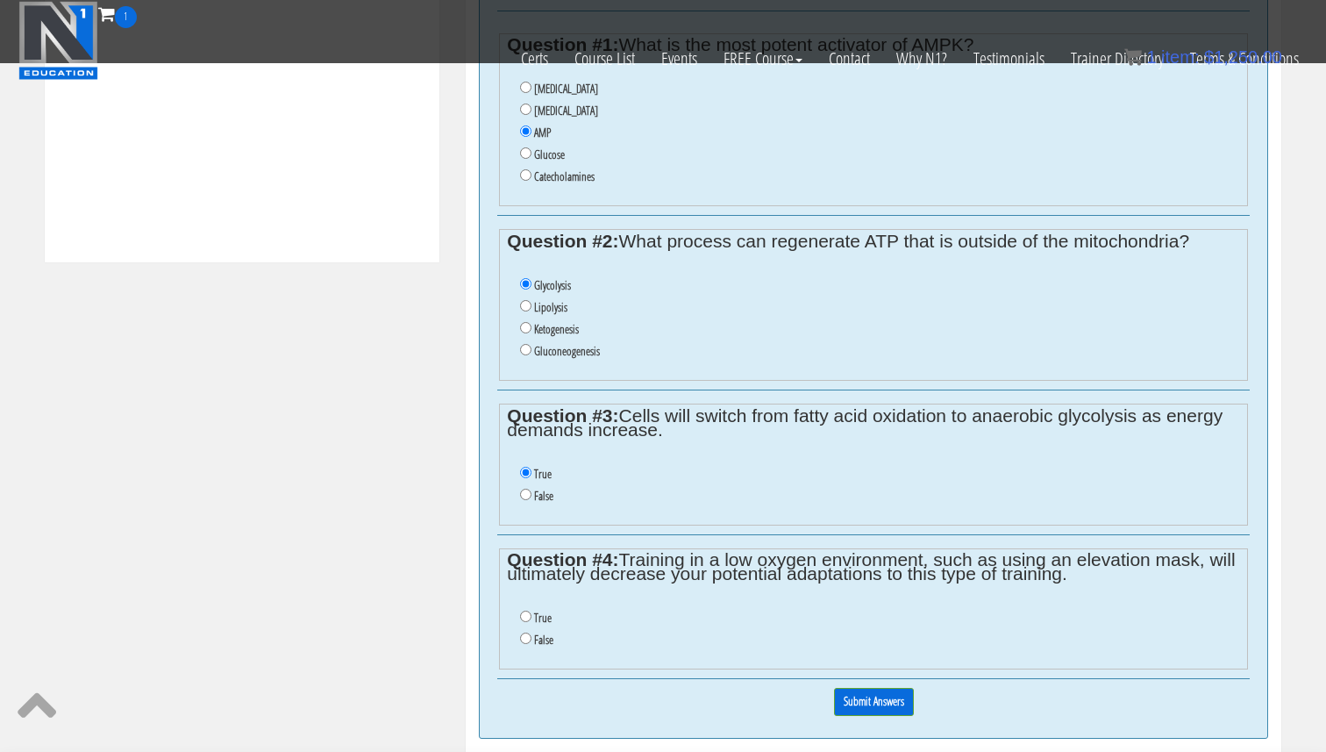
click at [583, 464] on li "True" at bounding box center [879, 474] width 719 height 22
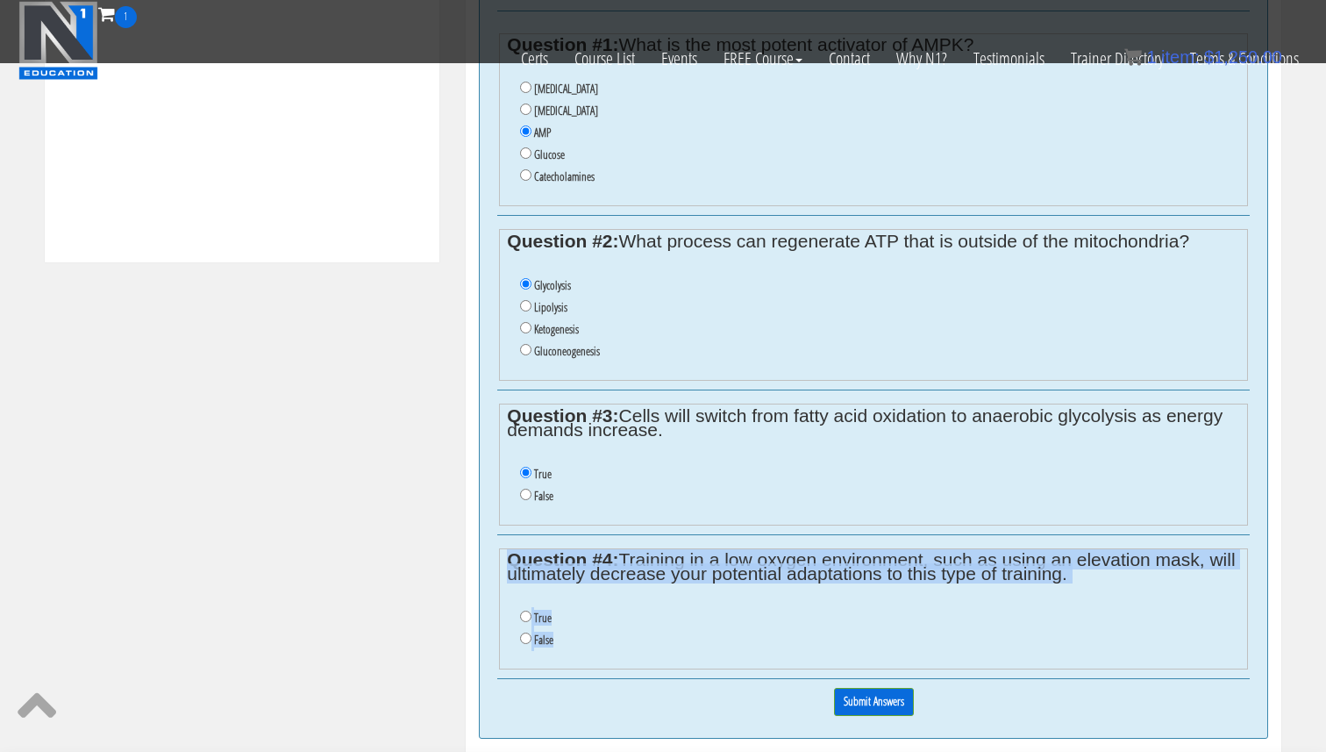
drag, startPoint x: 594, startPoint y: 638, endPoint x: 485, endPoint y: 546, distance: 142.5
click at [485, 546] on div "ATP Production You'll need to correctly answer at least 4 of the 4 questions be…" at bounding box center [873, 326] width 789 height 823
copy fieldset "Question #4: Training in a low oxygen environment, such as using an elevation m…"
click at [531, 645] on li "False" at bounding box center [879, 640] width 719 height 22
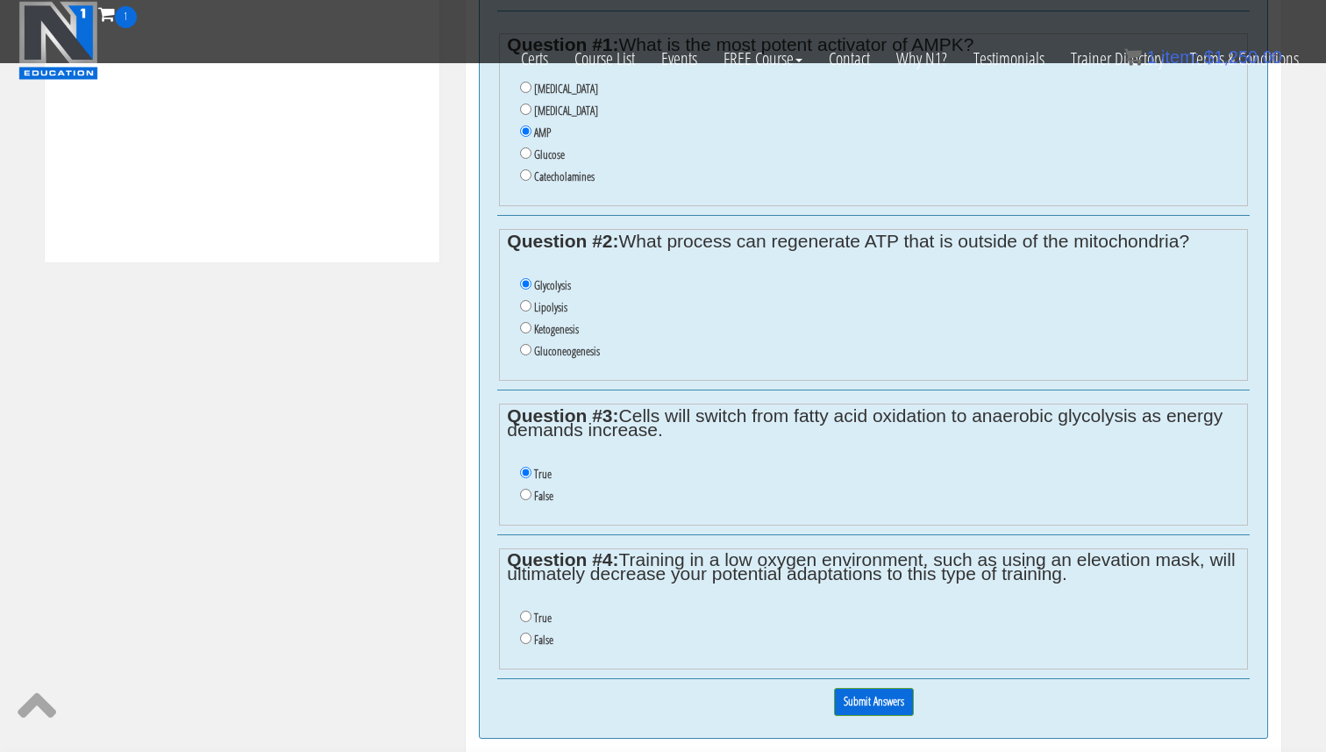
click at [527, 645] on li "False" at bounding box center [879, 640] width 719 height 22
click at [528, 633] on input "False" at bounding box center [525, 637] width 11 height 11
radio input "true"
click at [850, 700] on input "Submit Answers" at bounding box center [874, 701] width 80 height 27
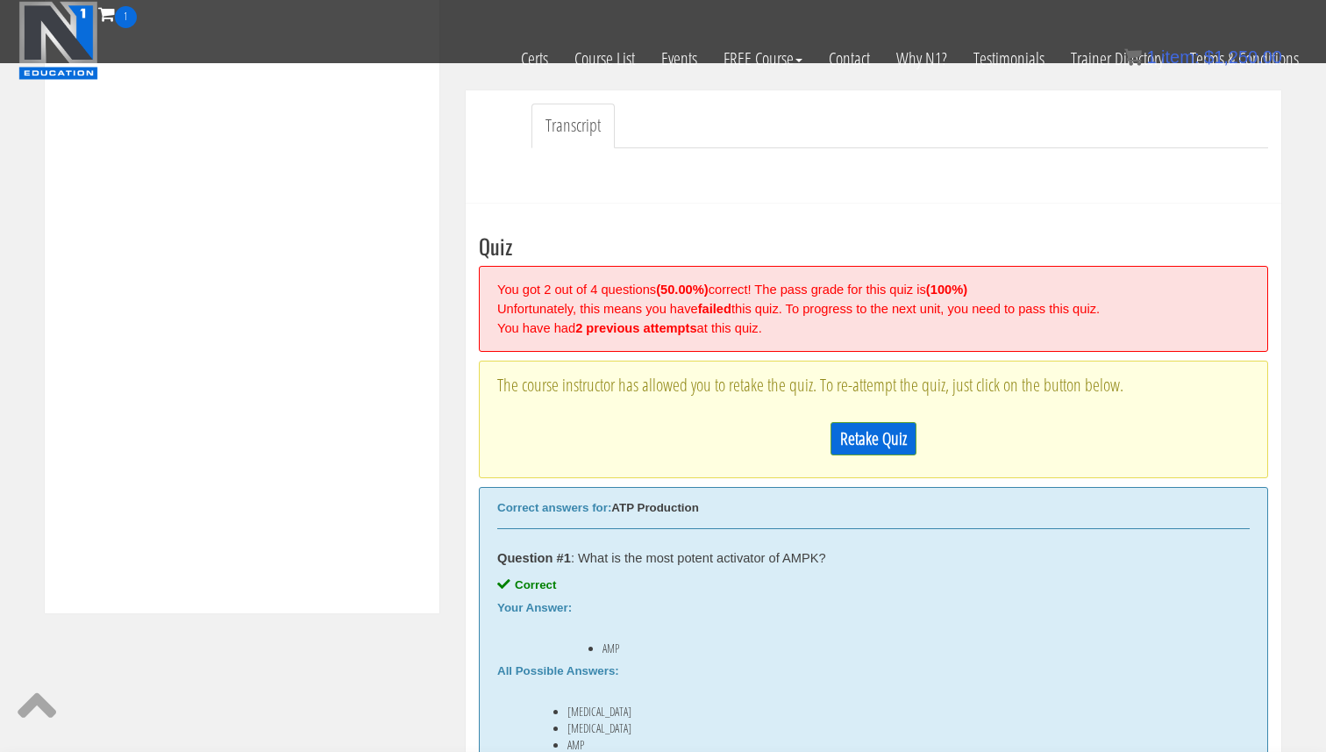
scroll to position [440, 0]
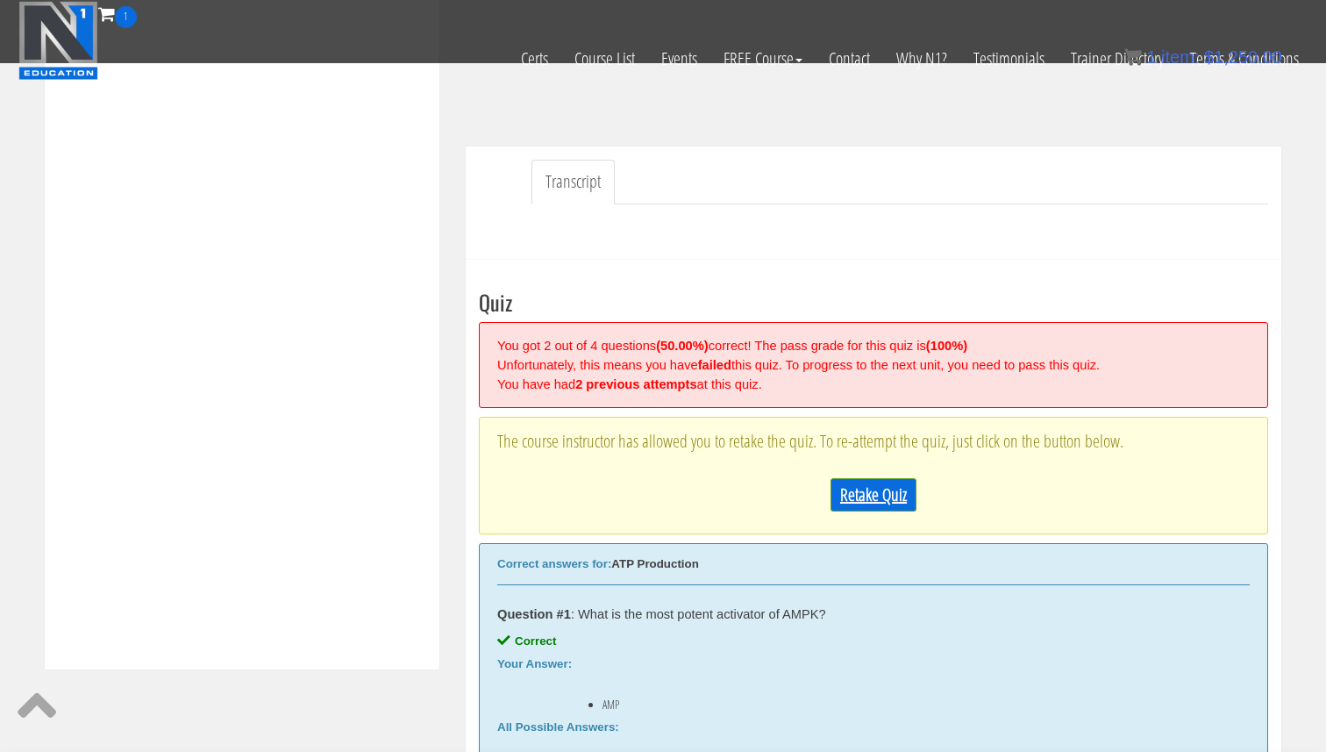
click at [881, 499] on link "Retake Quiz" at bounding box center [874, 494] width 86 height 33
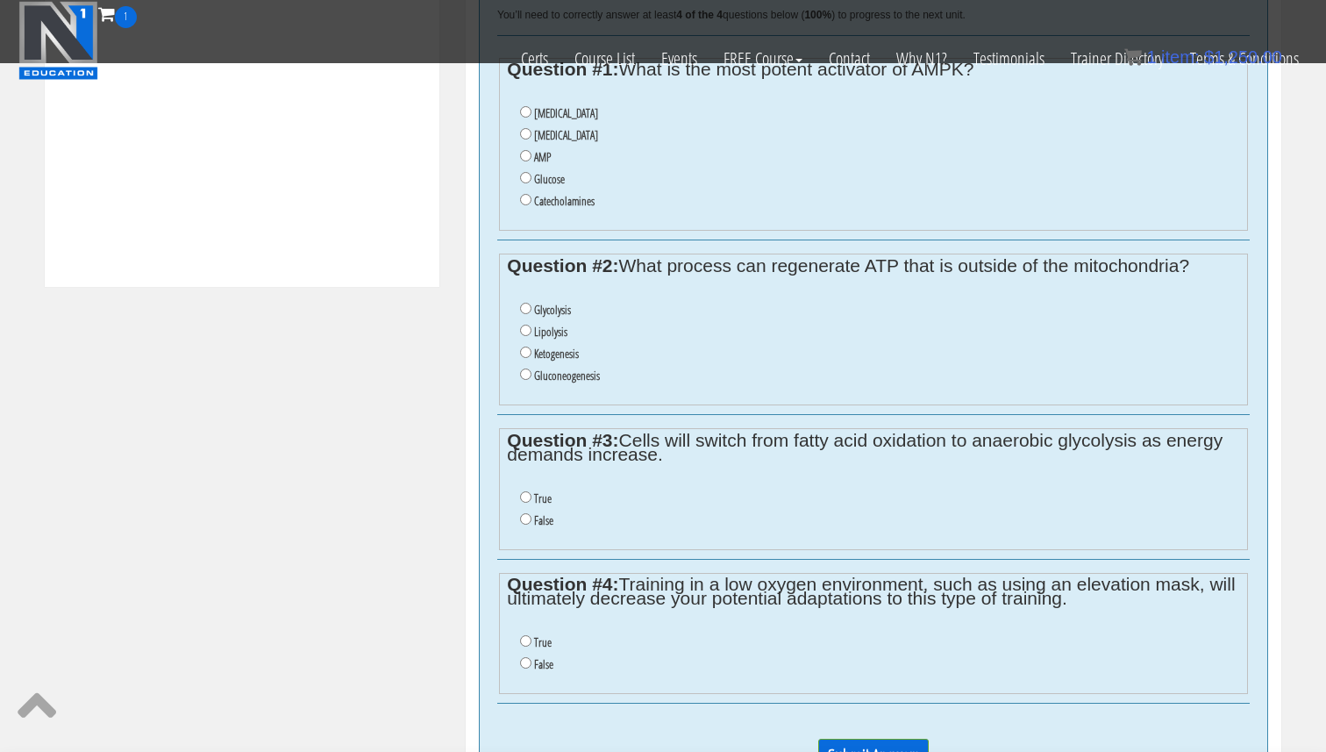
scroll to position [924, 0]
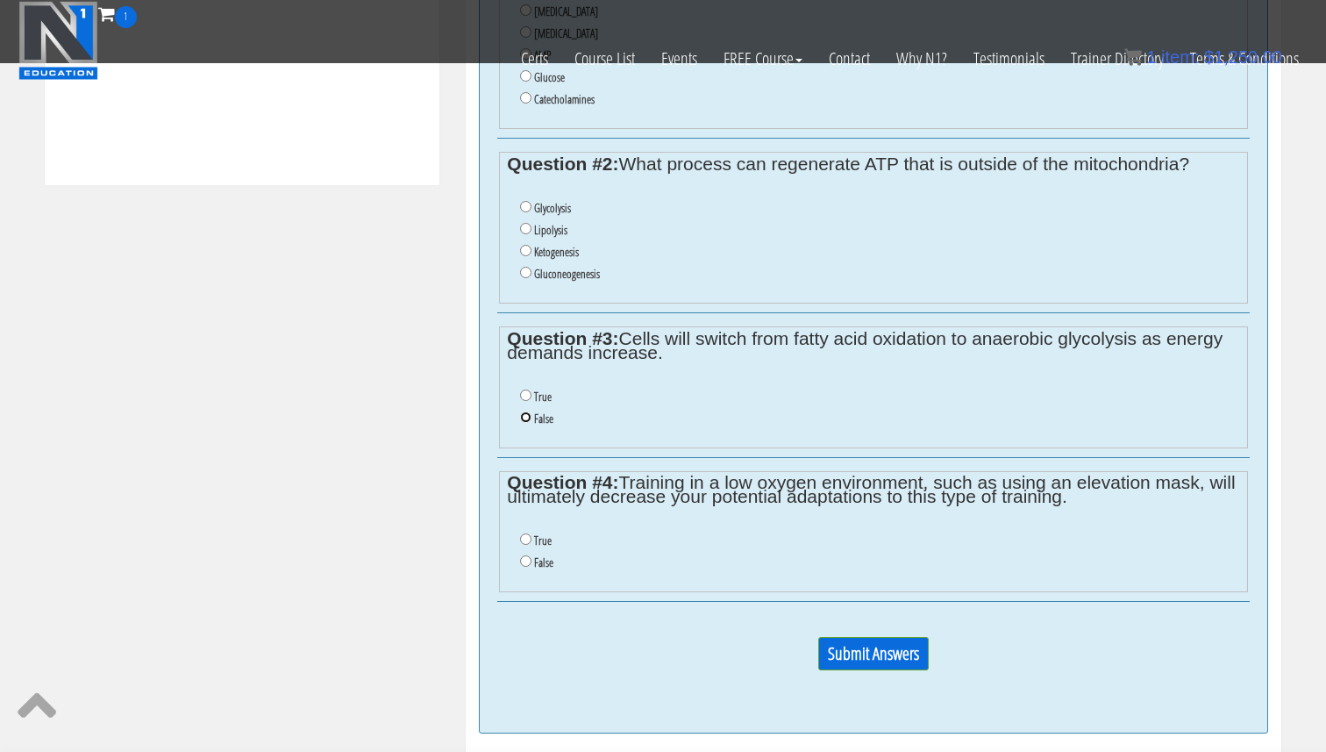
click at [527, 420] on input "False" at bounding box center [525, 416] width 11 height 11
radio input "true"
click at [527, 538] on input "True" at bounding box center [525, 538] width 11 height 11
radio input "true"
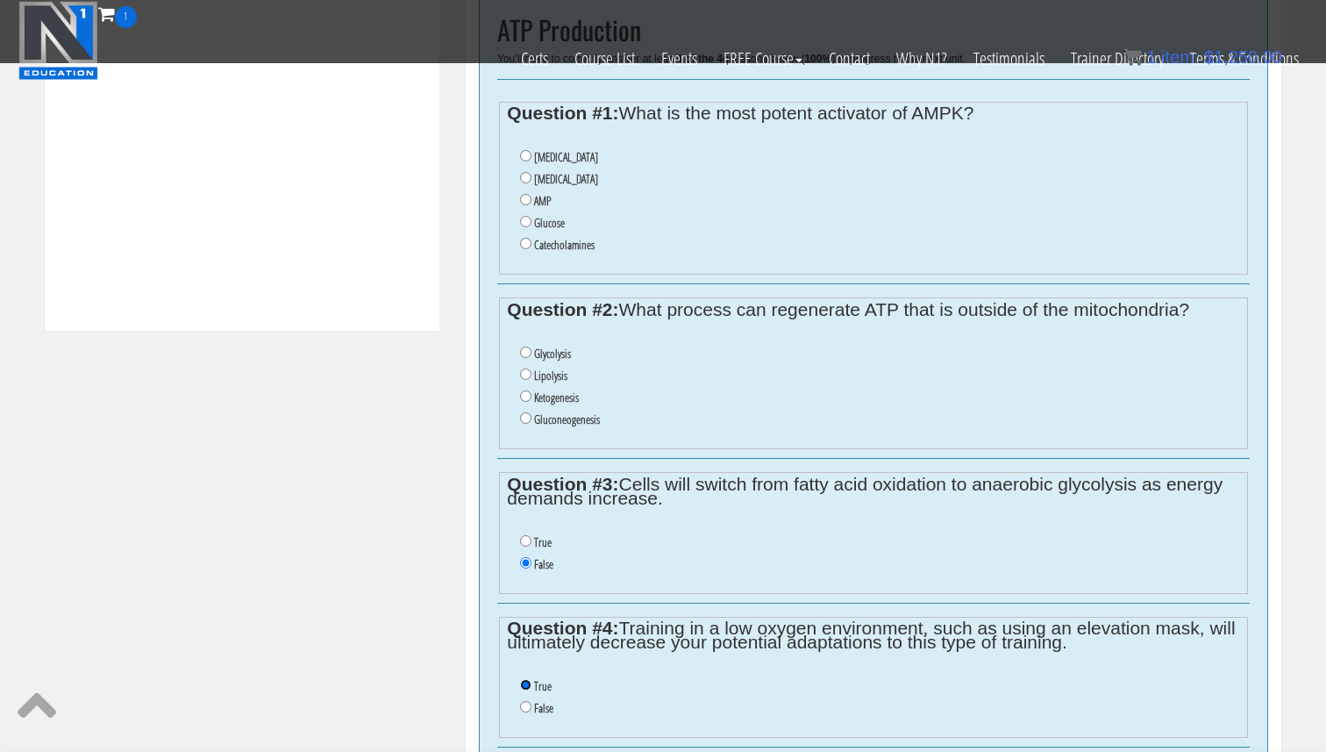
scroll to position [760, 0]
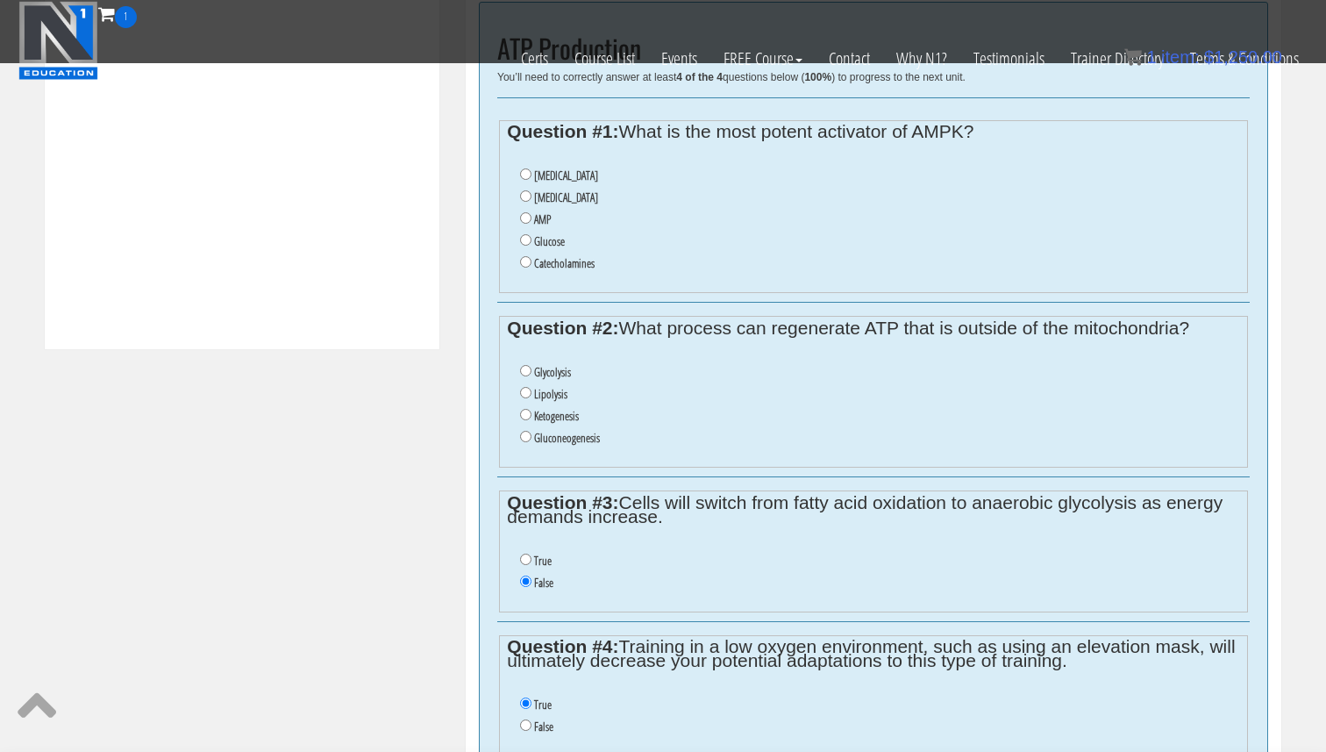
click at [528, 361] on li "Glycolysis" at bounding box center [879, 372] width 719 height 22
click at [528, 369] on input "Glycolysis" at bounding box center [525, 370] width 11 height 11
radio input "true"
click at [530, 218] on input "AMP" at bounding box center [525, 217] width 11 height 11
radio input "true"
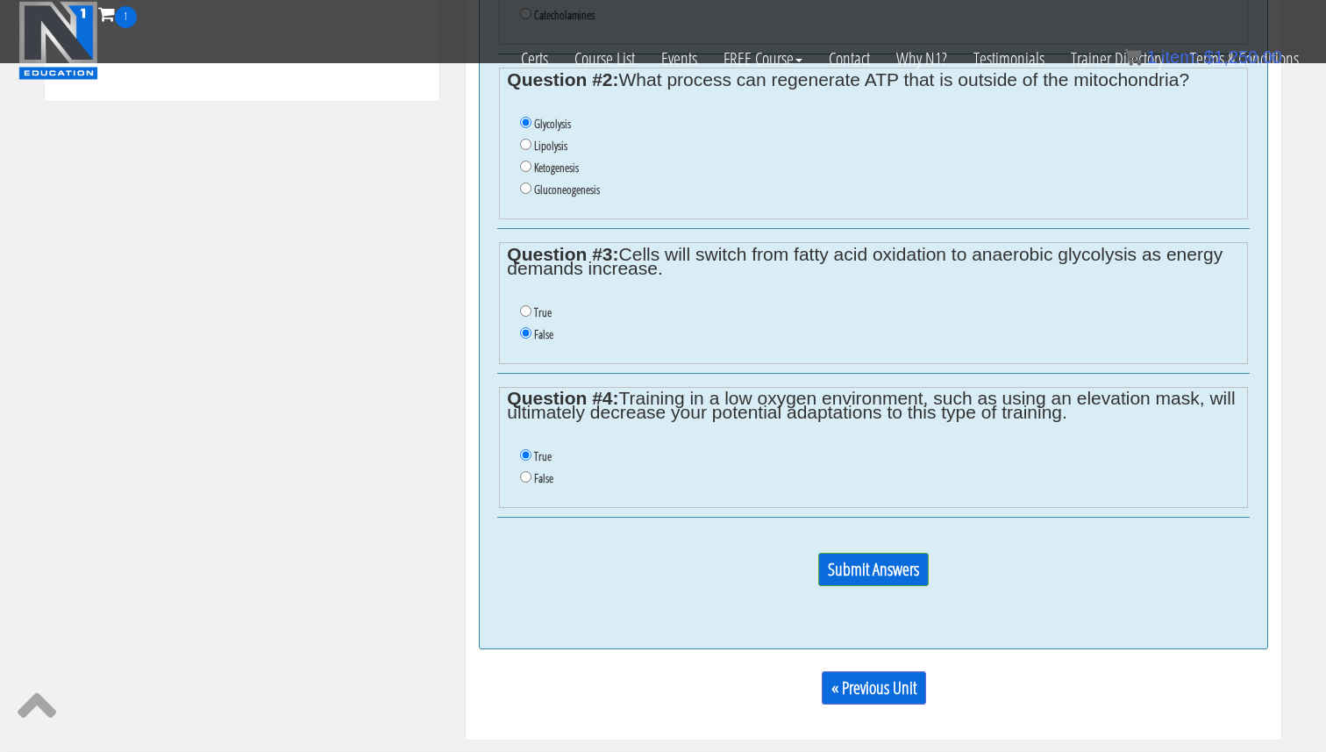
scroll to position [1024, 0]
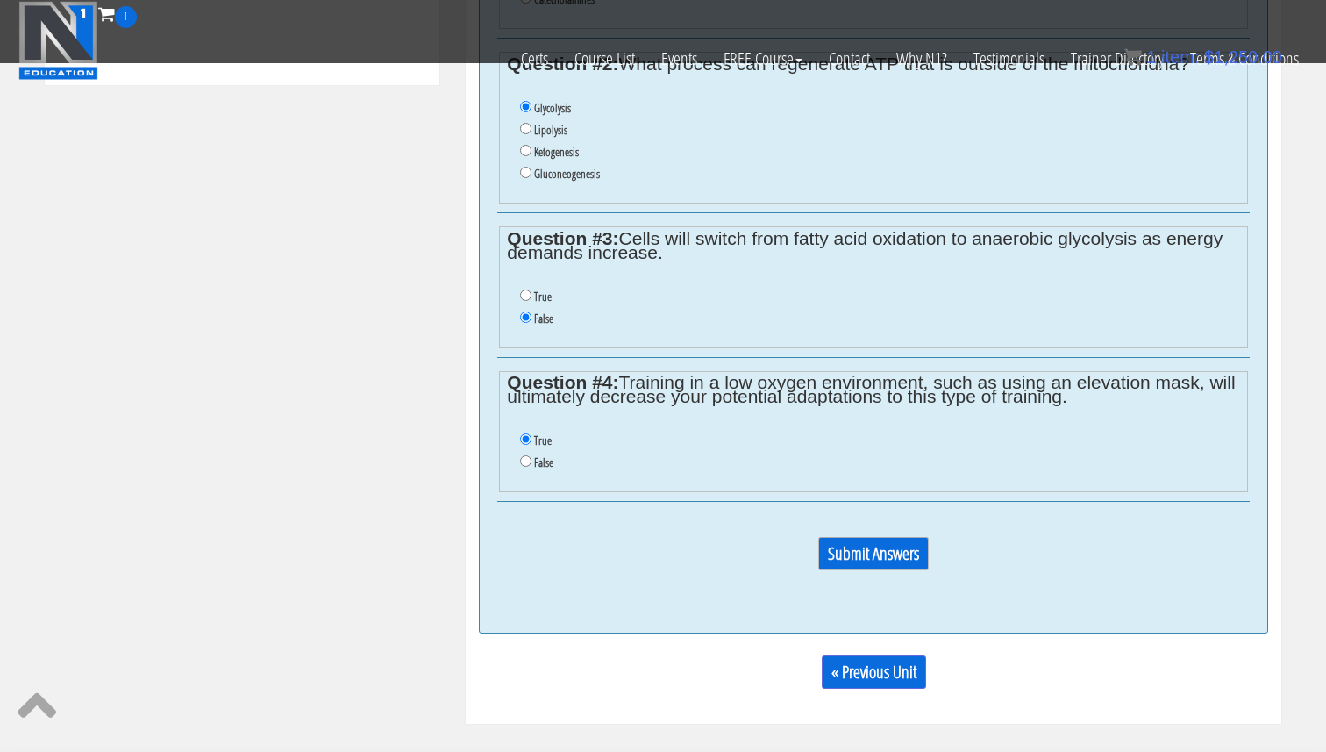
click at [866, 548] on input "Submit Answers" at bounding box center [873, 553] width 111 height 33
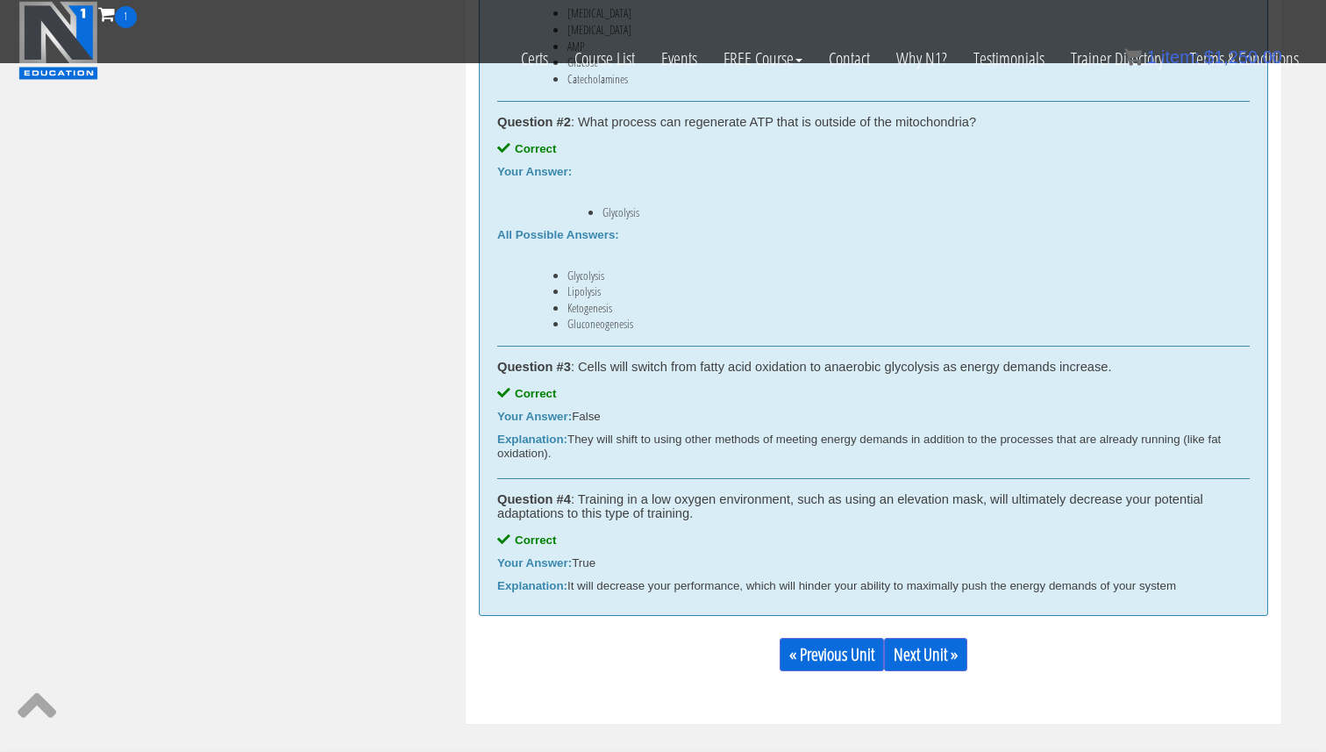
scroll to position [1124, 0]
click at [945, 660] on link "Next Unit »" at bounding box center [925, 653] width 83 height 33
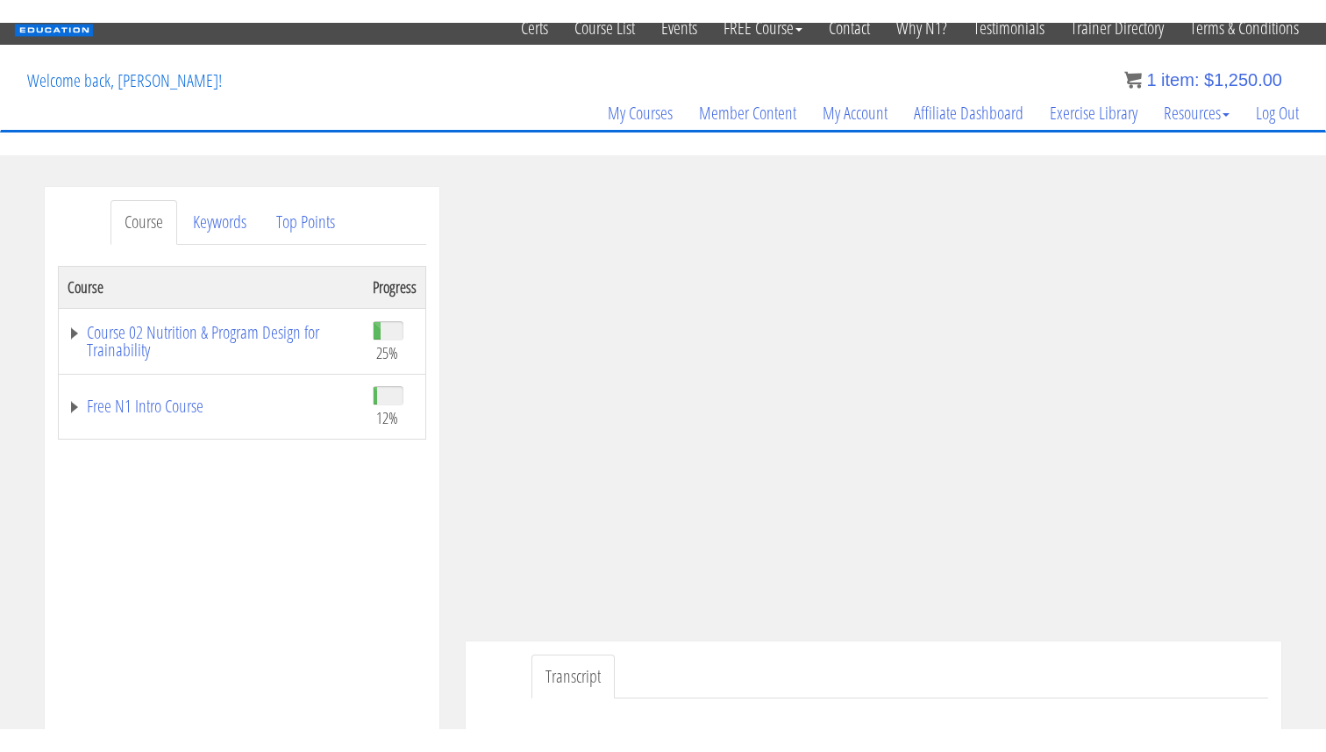
scroll to position [63, 0]
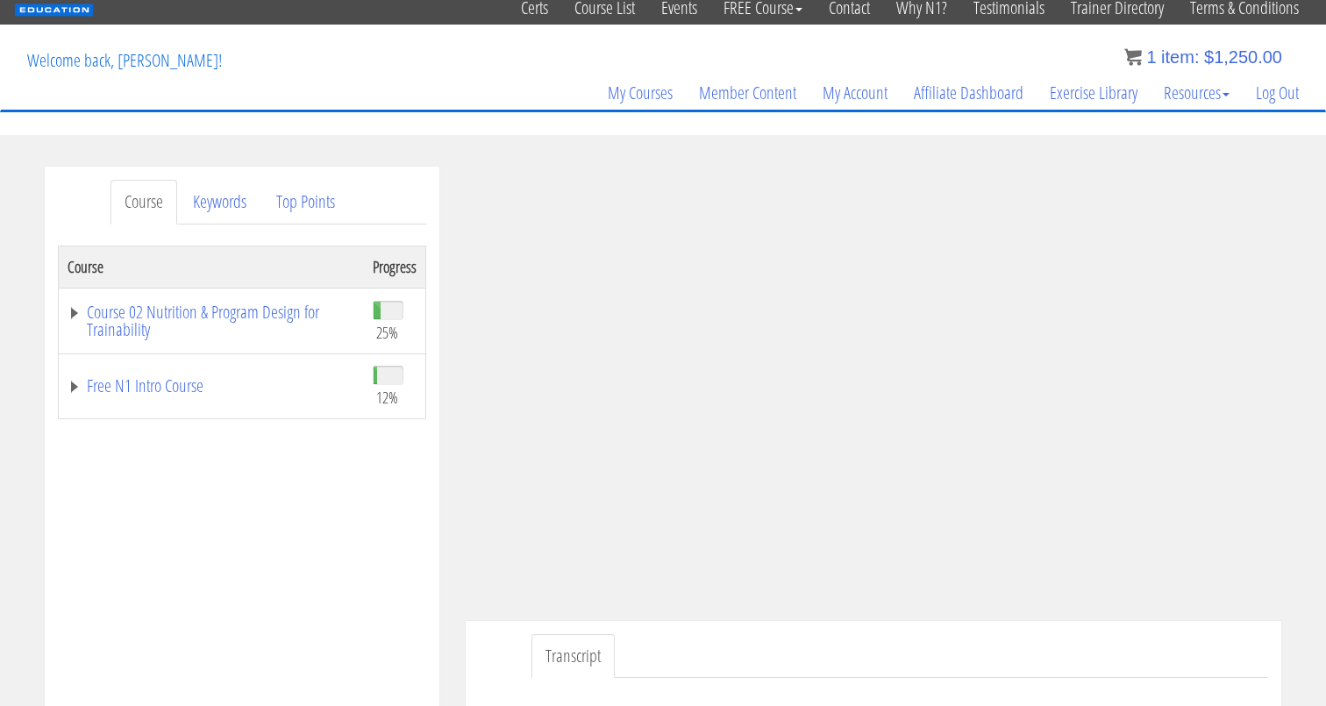
click at [825, 643] on ul "Transcript" at bounding box center [899, 656] width 737 height 45
click at [353, 548] on div "Course Progress Course 02 Nutrition & Program Design for Trainability 25% Modul…" at bounding box center [242, 684] width 368 height 877
click at [1297, 295] on div "Course Keywords Top Points Course Progress Course 02 Nutrition & Program Design…" at bounding box center [663, 662] width 1326 height 991
click at [410, 533] on div "Course Progress Course 02 Nutrition & Program Design for Trainability 25% Modul…" at bounding box center [242, 684] width 368 height 877
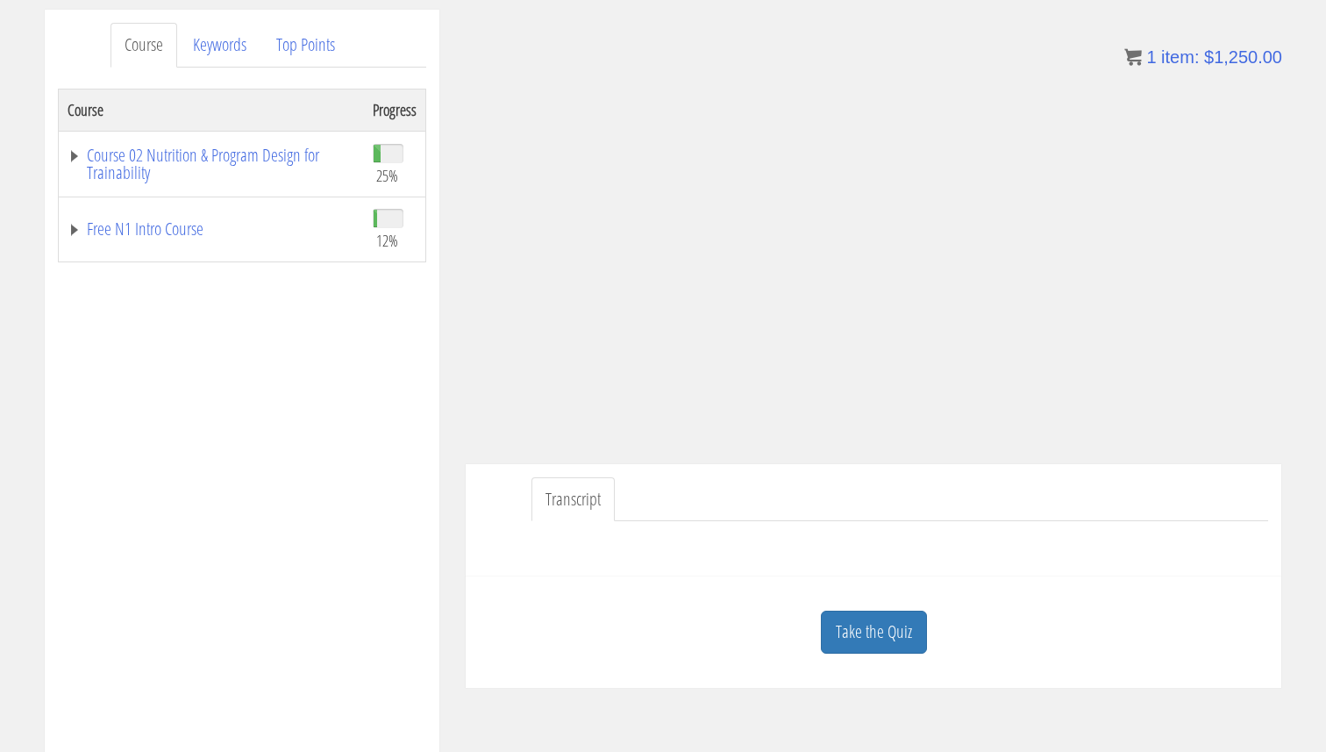
scroll to position [312, 0]
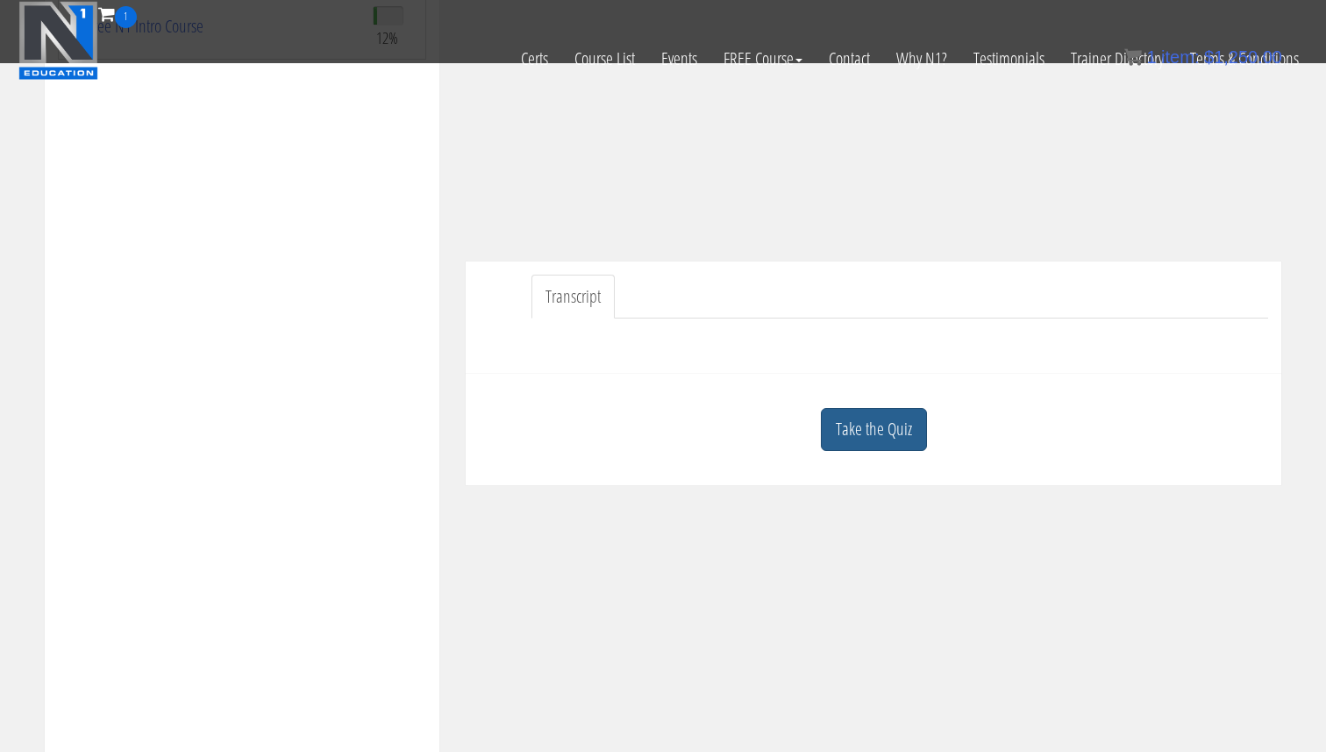
click at [842, 438] on link "Take the Quiz" at bounding box center [874, 429] width 106 height 43
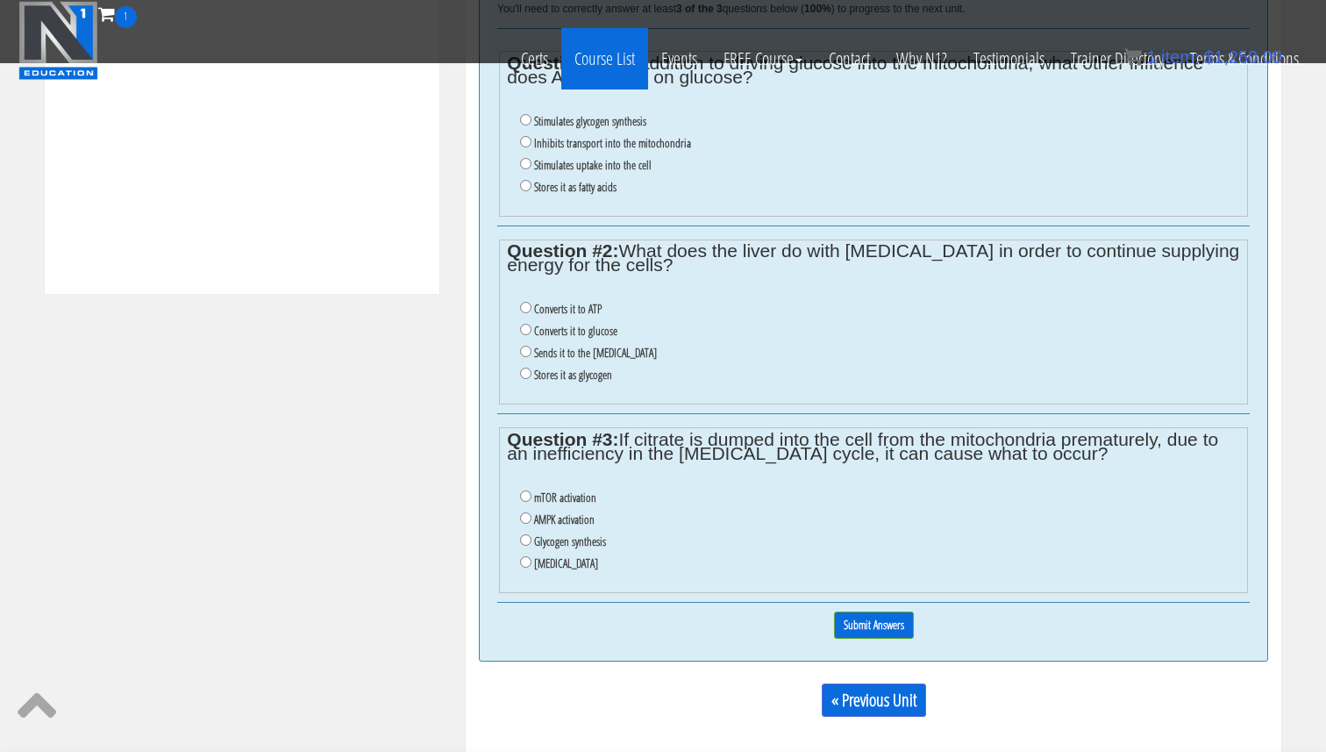
scroll to position [755, 0]
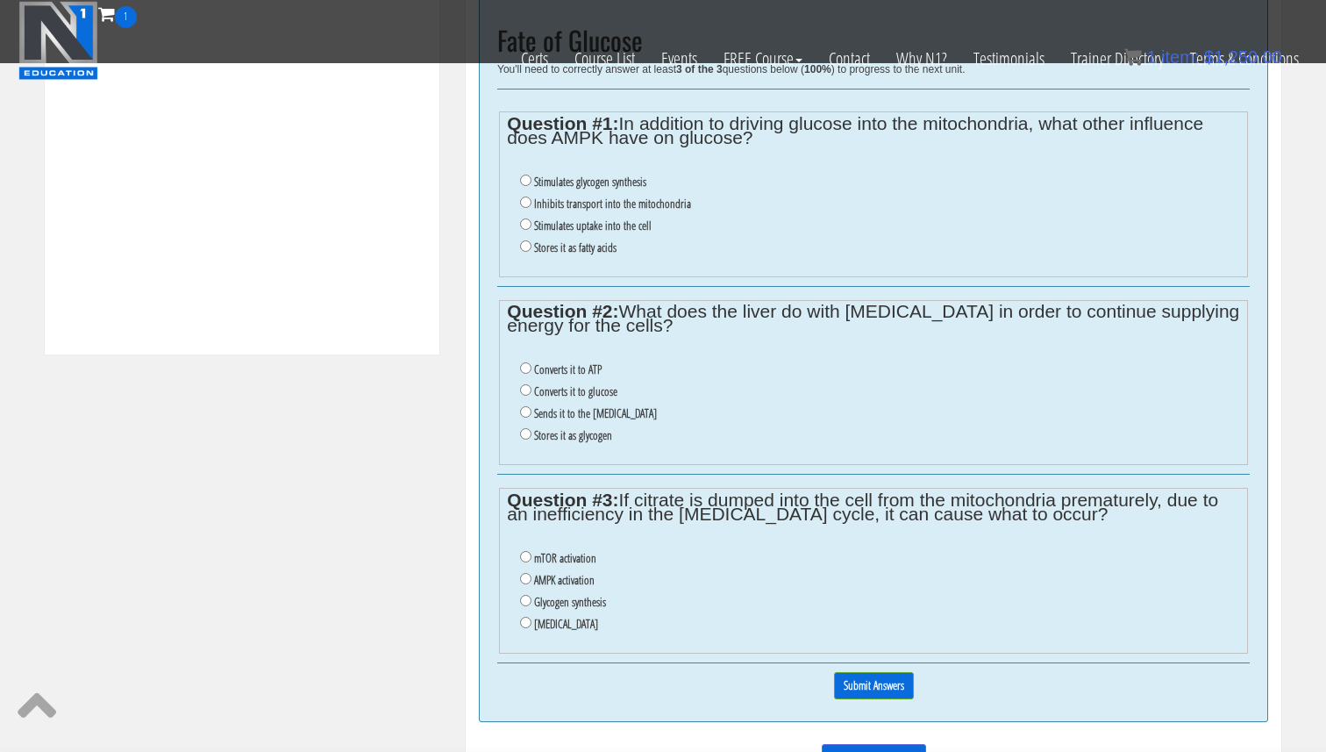
drag, startPoint x: 660, startPoint y: 571, endPoint x: 605, endPoint y: 117, distance: 457.6
click at [605, 117] on div "Fate of Glucose You'll need to correctly answer at least 3 of the 3 questions b…" at bounding box center [873, 358] width 789 height 729
copy div "1: In addition to driving glucose into the mitochondria, what other influence d…"
click at [725, 224] on li "Stimulates uptake into the cell" at bounding box center [879, 226] width 719 height 22
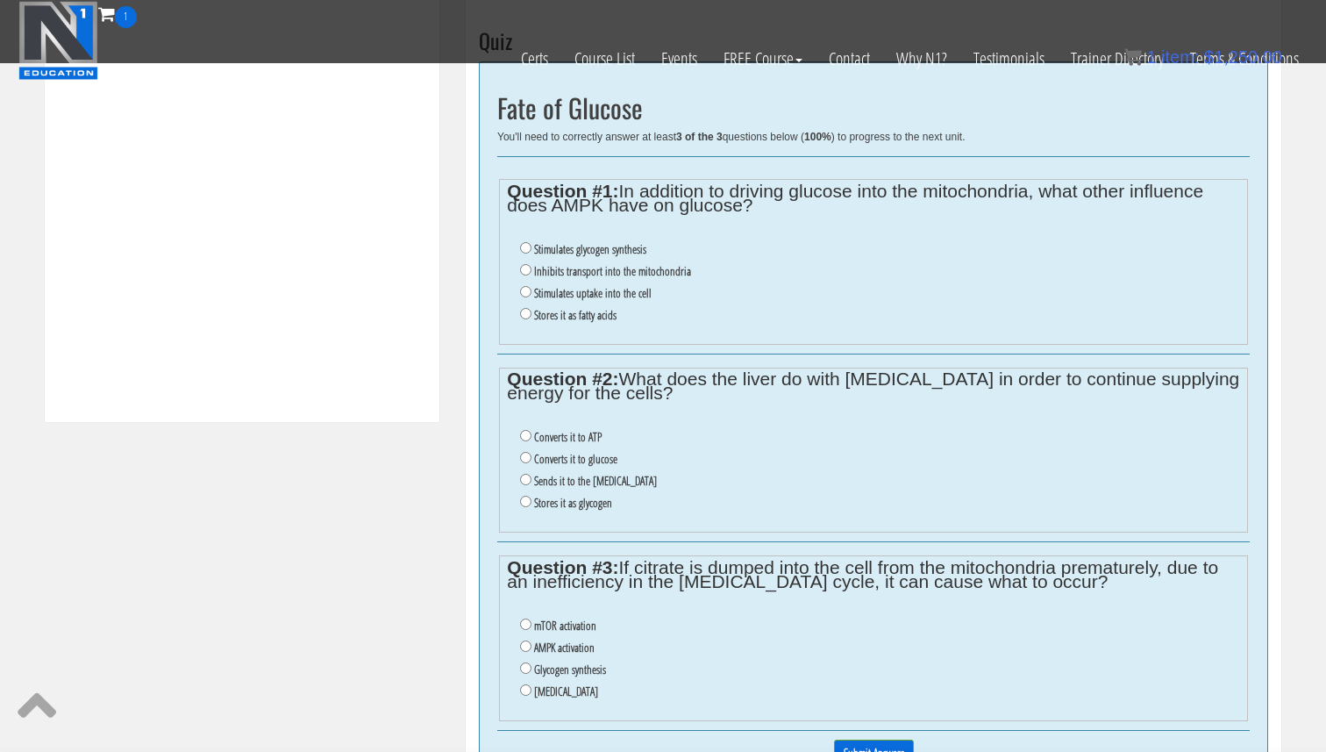
scroll to position [682, 0]
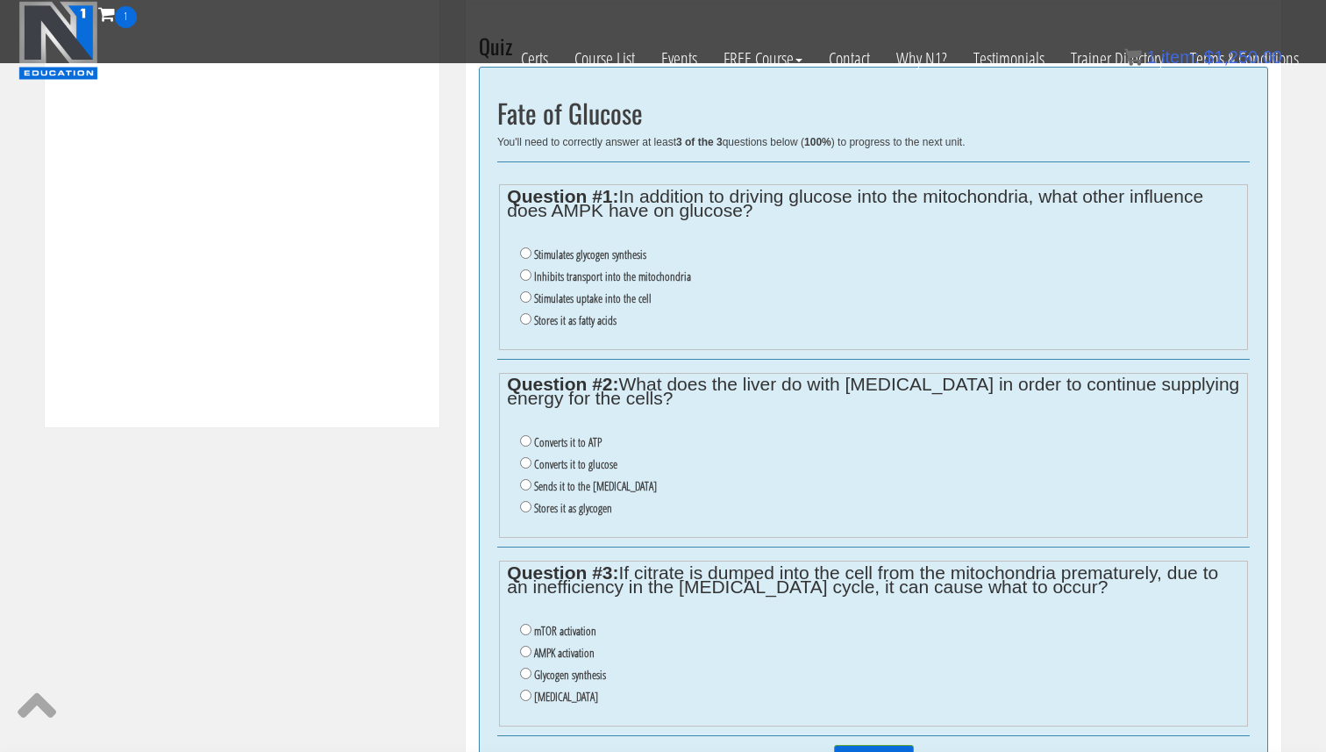
click at [627, 298] on label "Stimulates uptake into the cell" at bounding box center [593, 298] width 118 height 14
click at [531, 298] on input "Stimulates uptake into the cell" at bounding box center [525, 296] width 11 height 11
radio input "true"
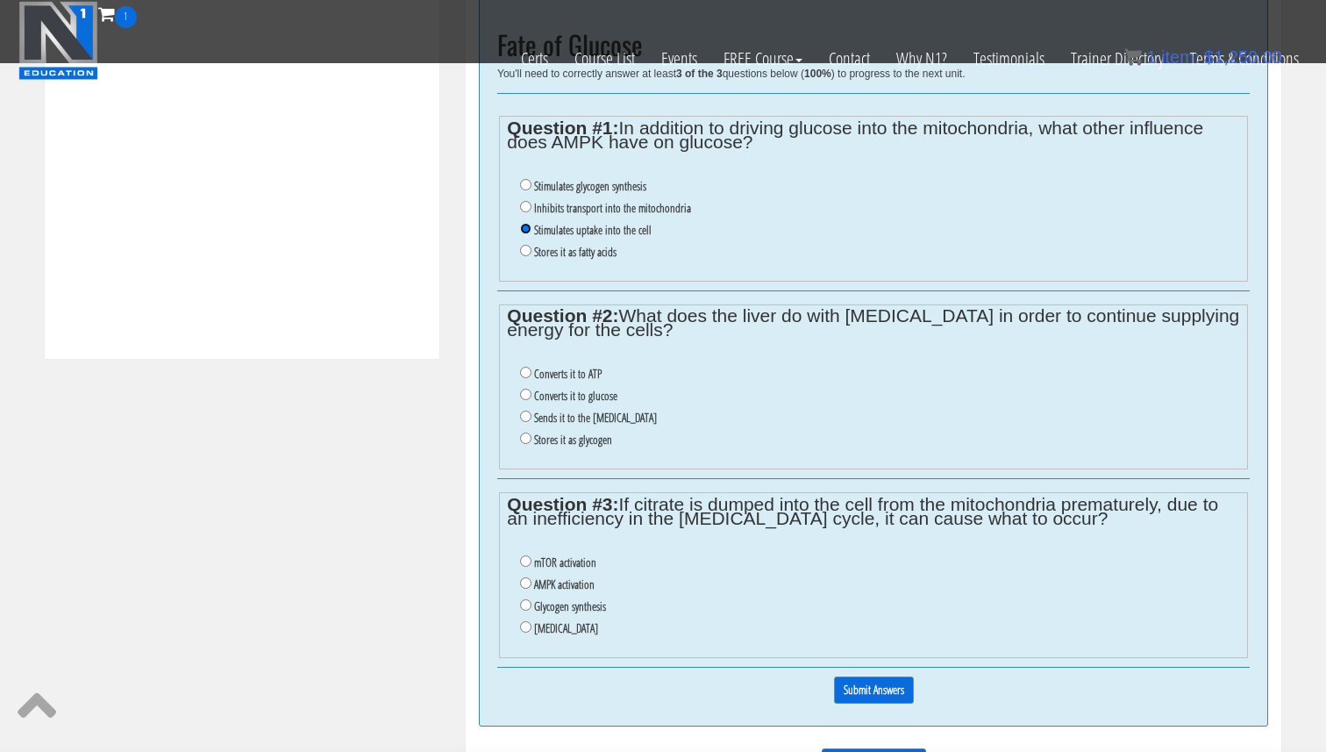
scroll to position [753, 0]
click at [598, 400] on label "Converts it to glucose" at bounding box center [575, 394] width 83 height 14
click at [531, 398] on input "Converts it to glucose" at bounding box center [525, 392] width 11 height 11
radio input "true"
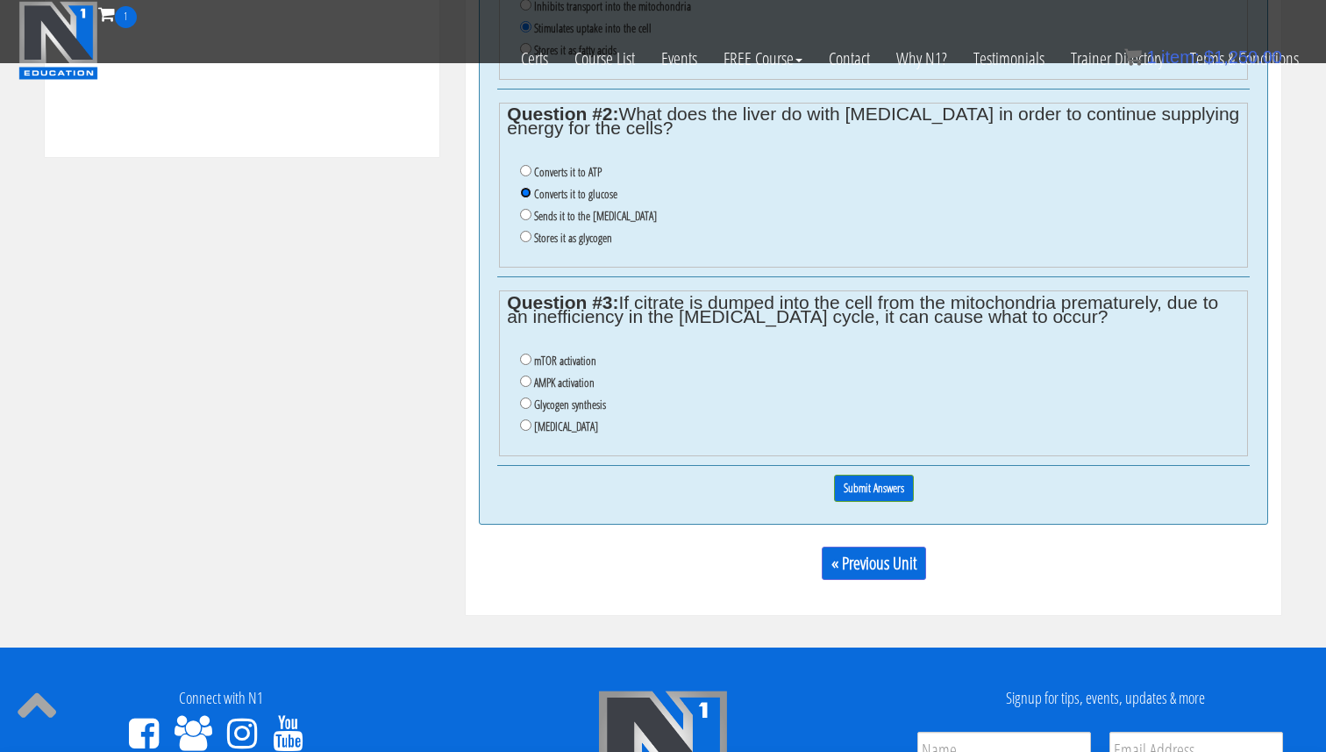
scroll to position [947, 0]
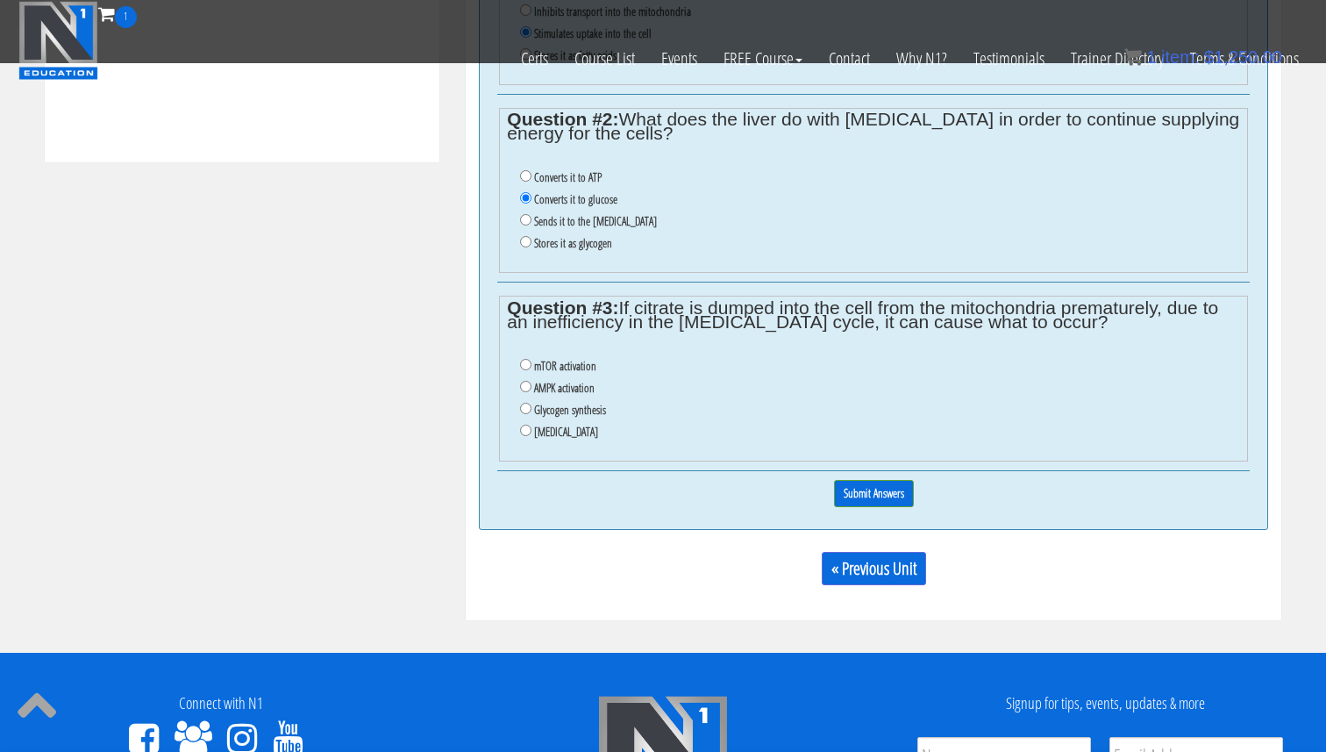
click at [582, 436] on label "Insulin resistance" at bounding box center [566, 431] width 64 height 14
click at [531, 436] on input "Insulin resistance" at bounding box center [525, 429] width 11 height 11
radio input "true"
click at [874, 494] on input "Submit Answers" at bounding box center [874, 493] width 80 height 27
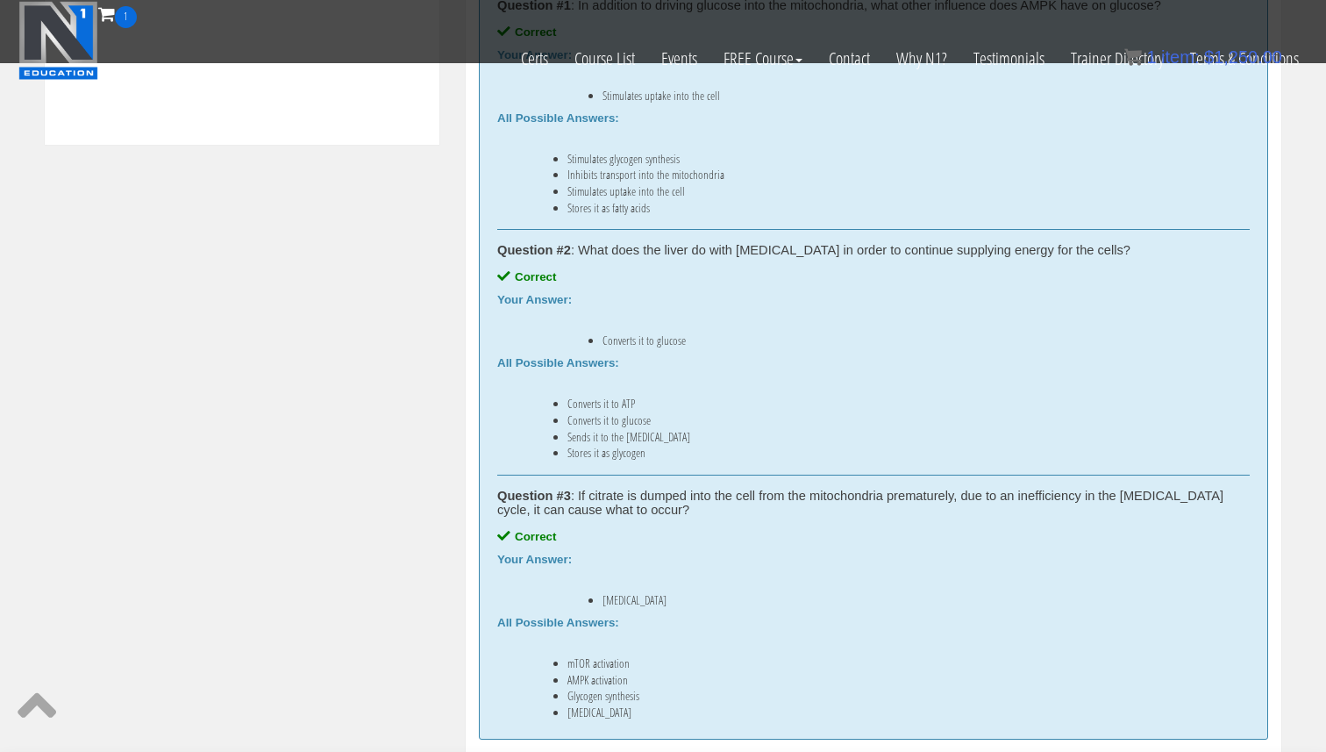
scroll to position [1297, 0]
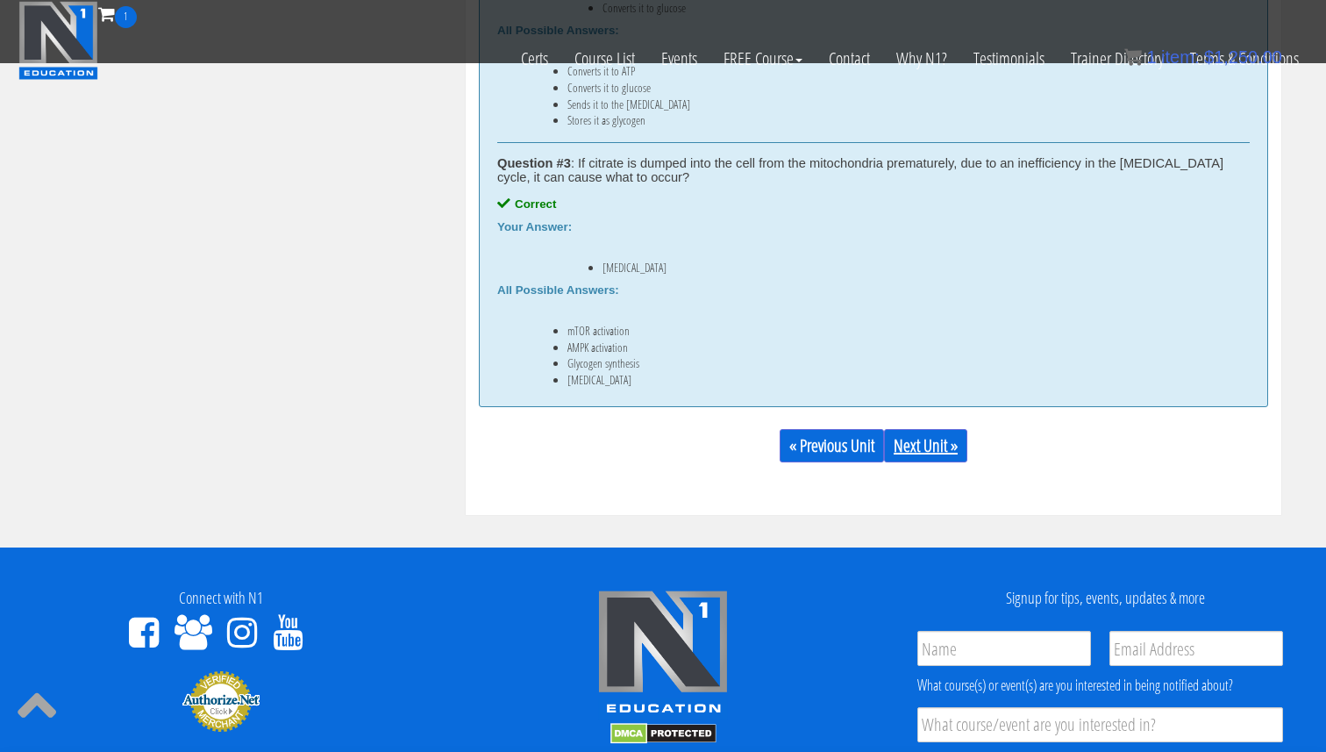
click at [934, 449] on link "Next Unit »" at bounding box center [925, 445] width 83 height 33
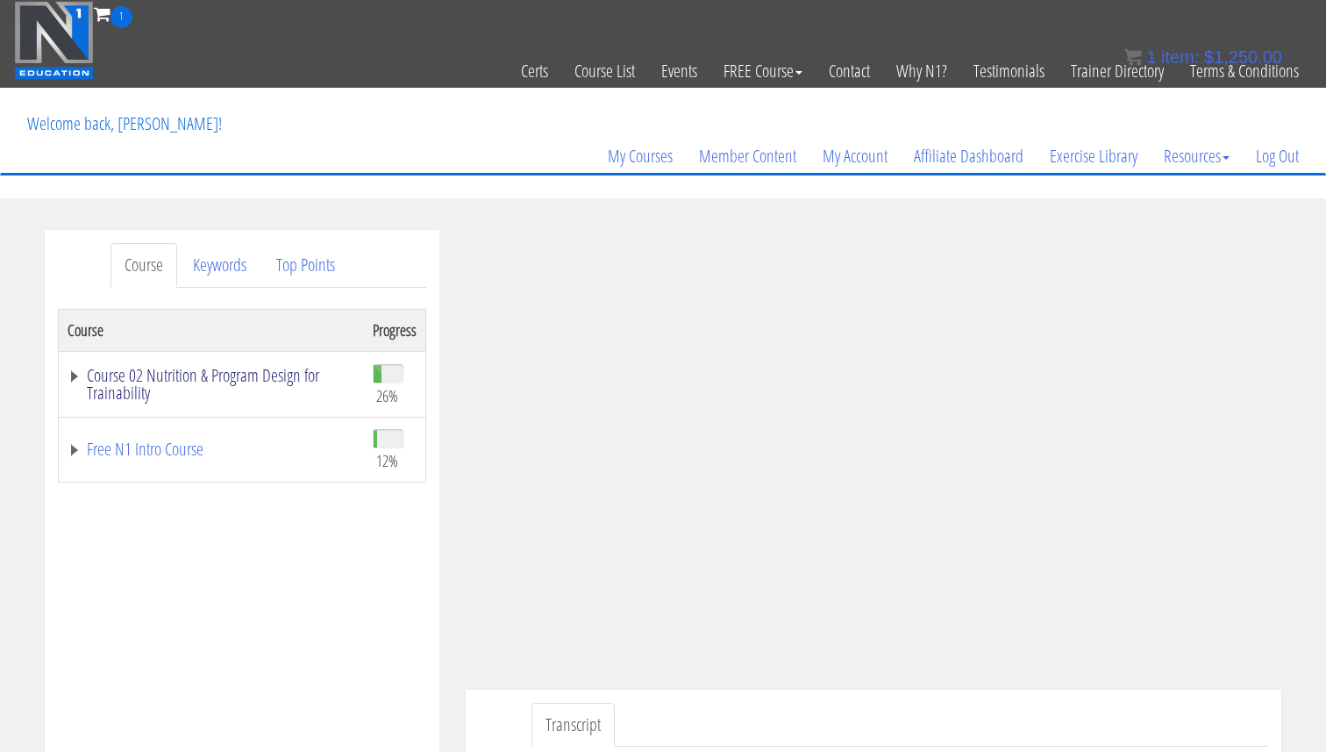
click at [213, 375] on link "Course 02 Nutrition & Program Design for Trainability" at bounding box center [212, 384] width 288 height 35
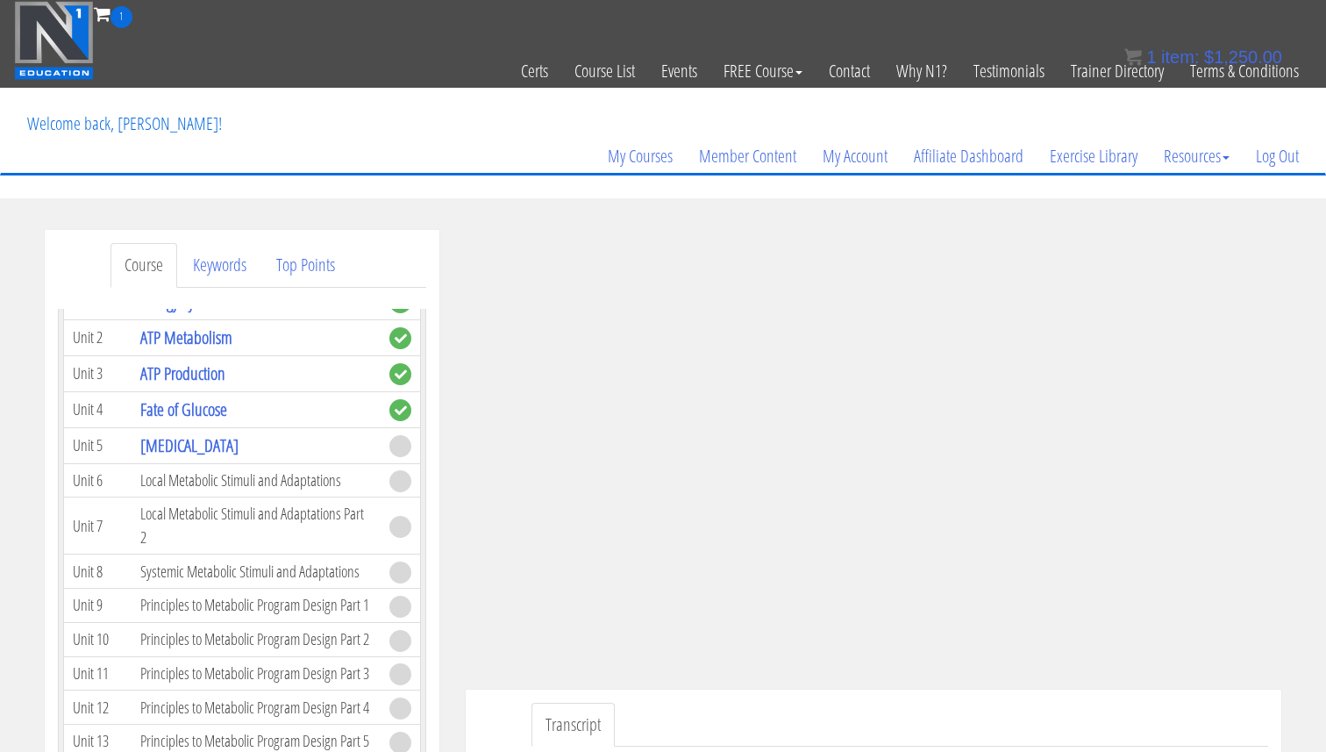
scroll to position [1195, 0]
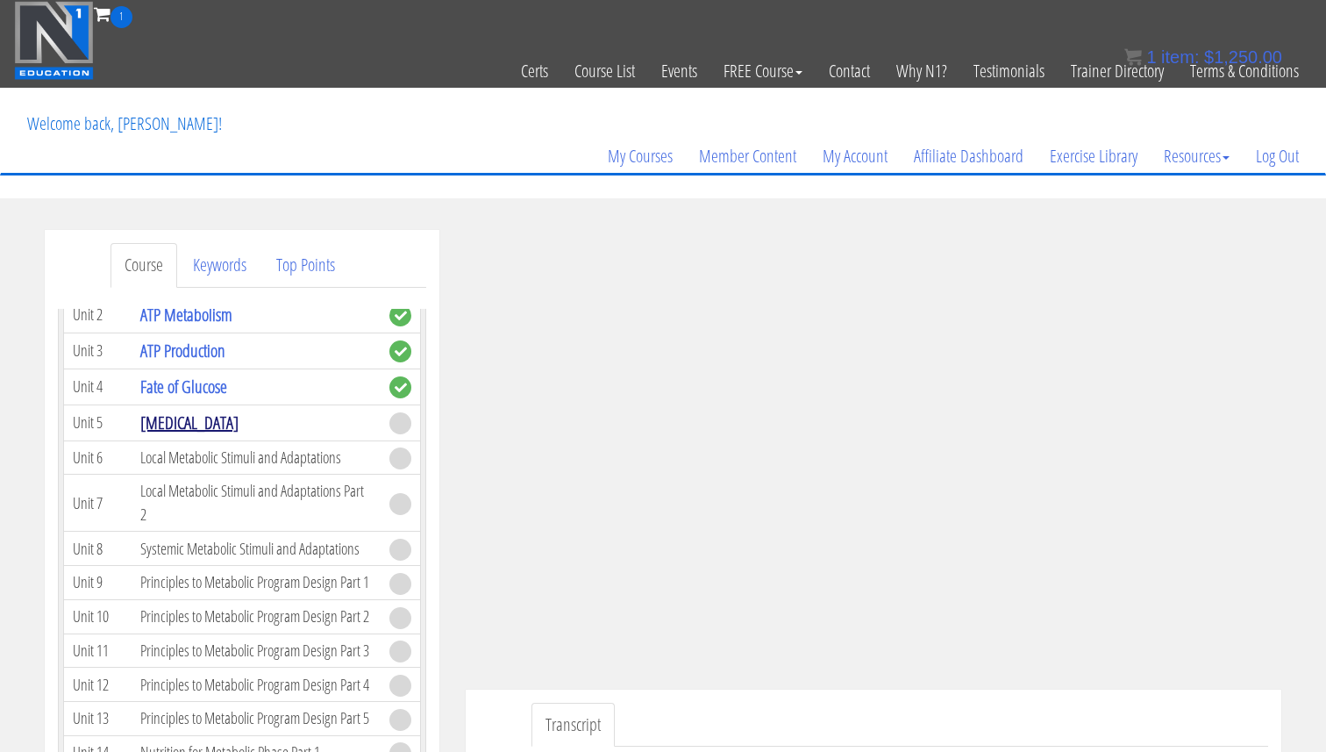
click at [211, 426] on link "[MEDICAL_DATA]" at bounding box center [189, 422] width 98 height 24
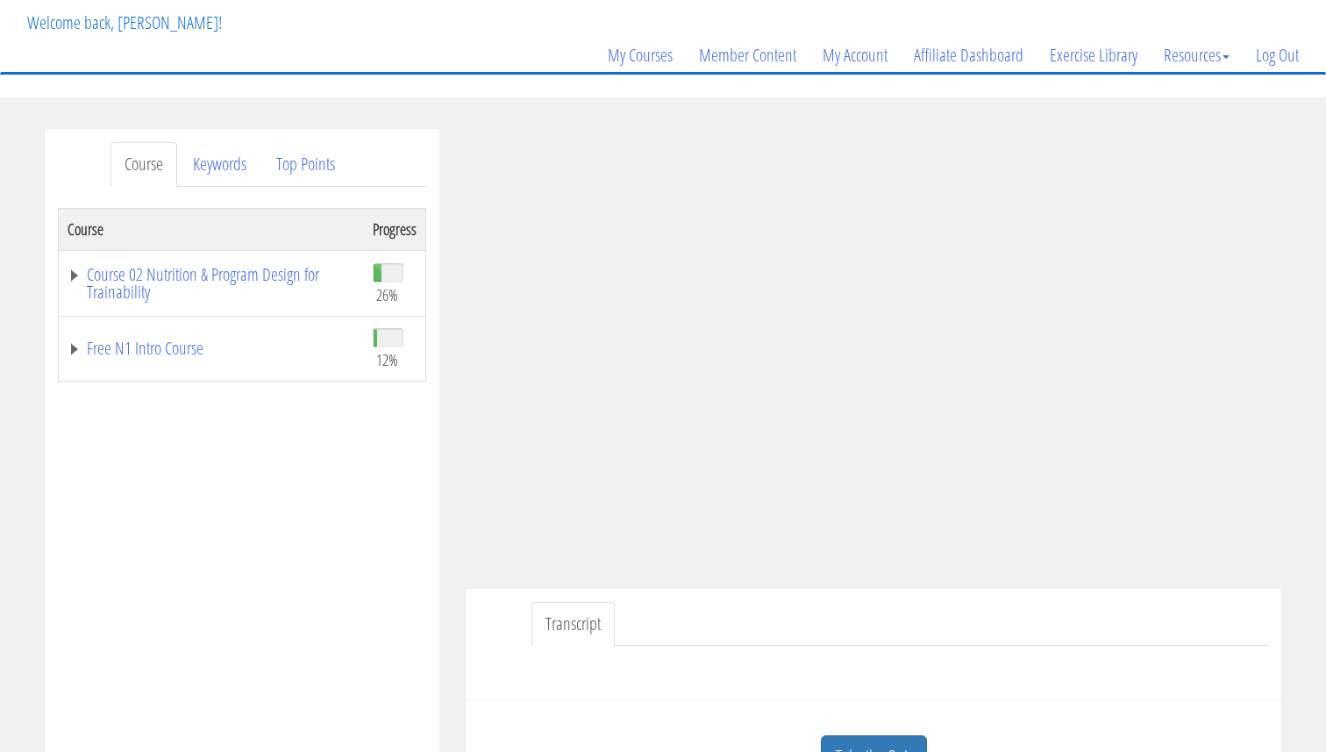
scroll to position [143, 0]
